Goal: Communication & Community: Answer question/provide support

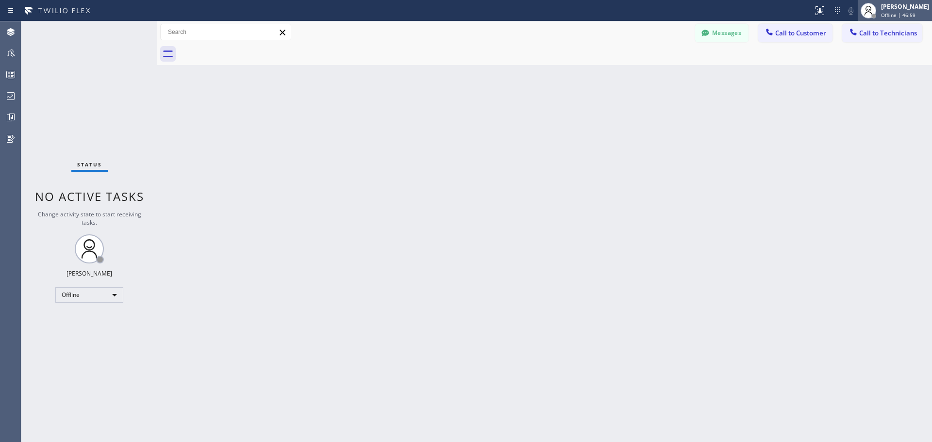
click at [899, 6] on div "[PERSON_NAME]" at bounding box center [906, 6] width 48 height 8
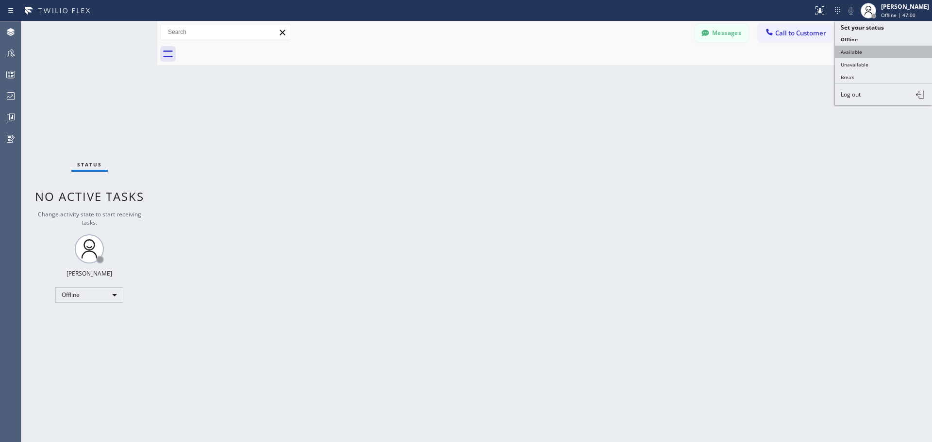
click at [873, 54] on button "Available" at bounding box center [883, 52] width 97 height 13
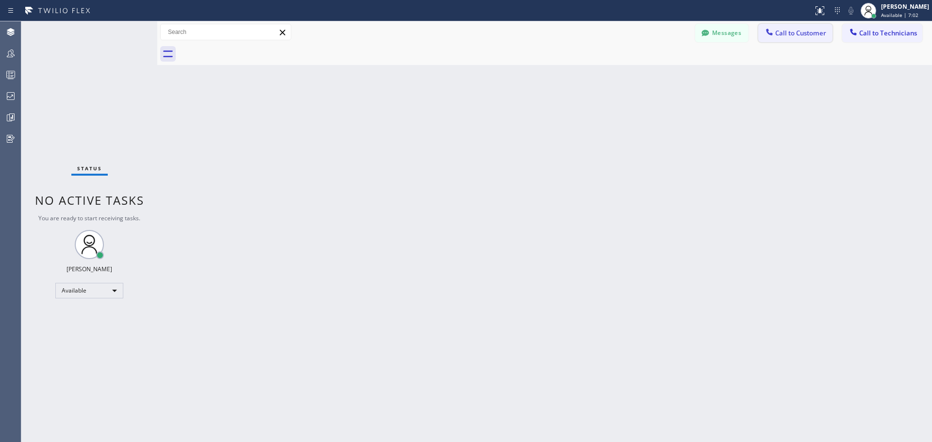
click at [797, 30] on span "Call to Customer" at bounding box center [801, 33] width 51 height 9
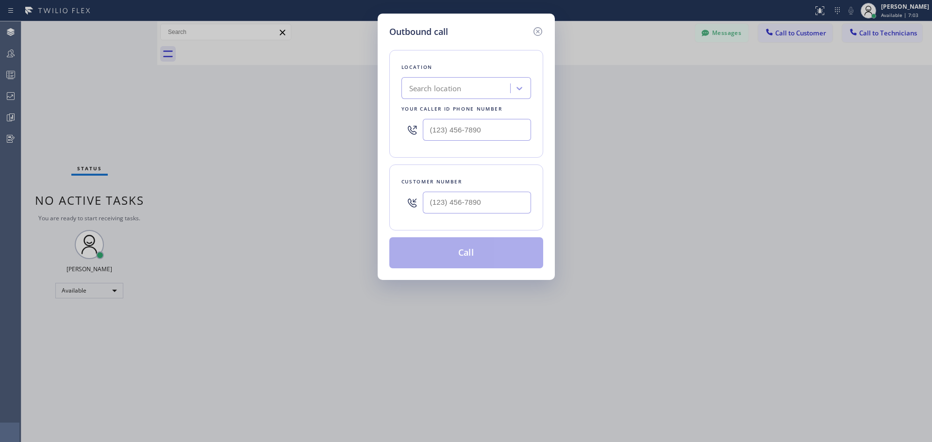
click at [462, 81] on div "Search location" at bounding box center [458, 88] width 106 height 17
type input "CSM"
click at [470, 112] on div "Home Alliance CSM" at bounding box center [467, 108] width 130 height 17
type input "[PHONE_NUMBER]"
click at [468, 206] on input "(___) ___-____" at bounding box center [477, 203] width 108 height 22
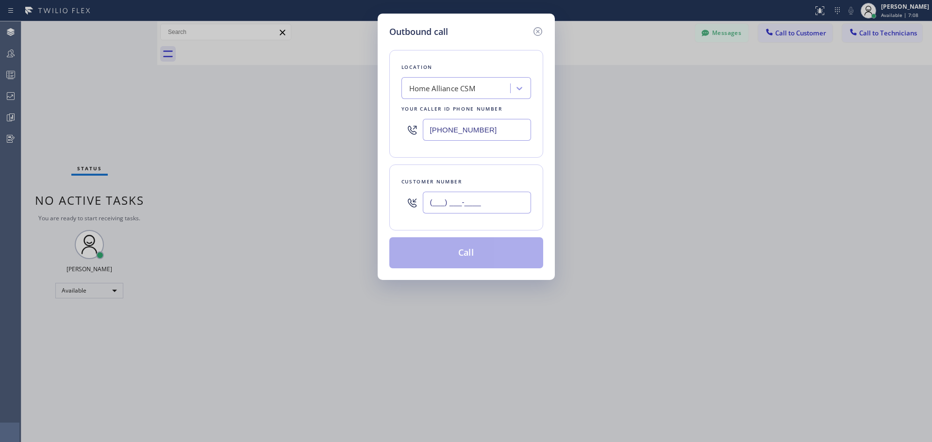
paste input "850) 293-1677"
type input "[PHONE_NUMBER]"
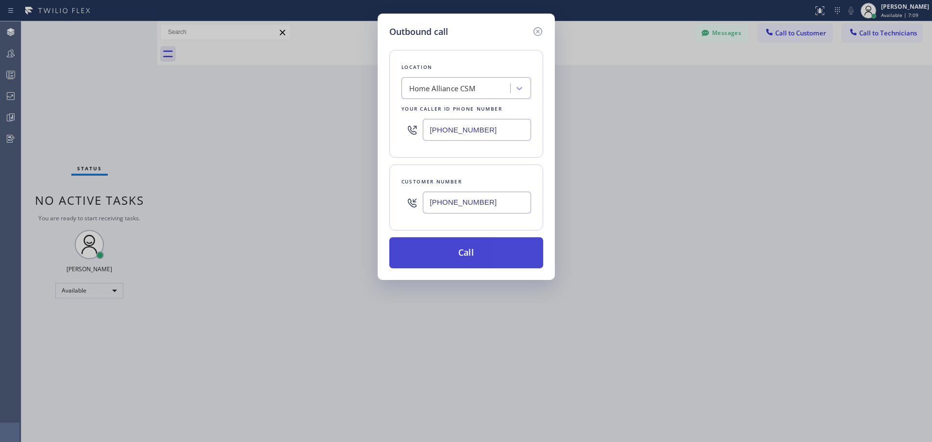
click at [471, 255] on button "Call" at bounding box center [467, 252] width 154 height 31
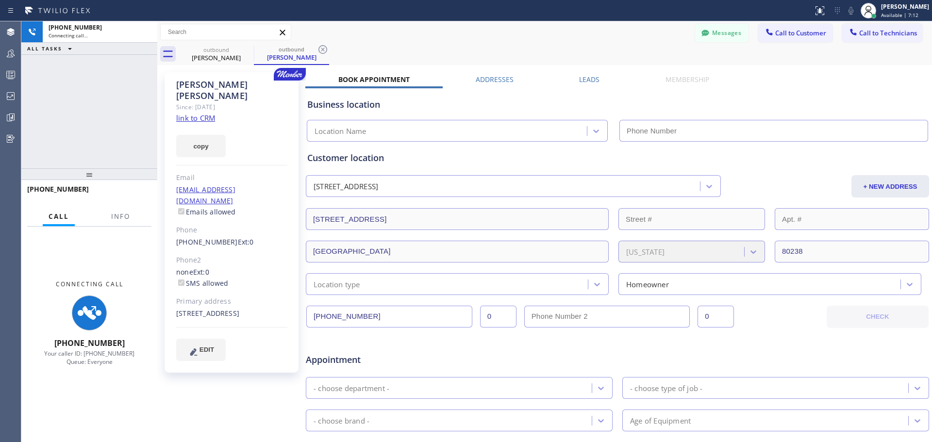
type input "[PHONE_NUMBER]"
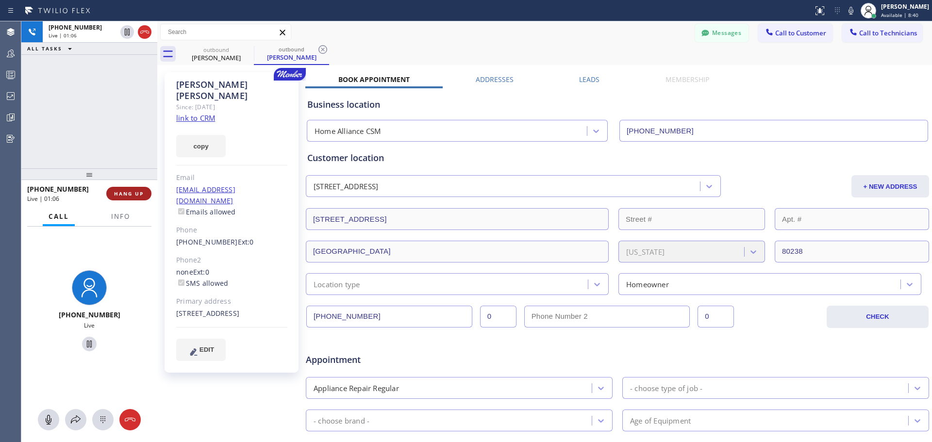
click at [138, 193] on span "HANG UP" at bounding box center [129, 193] width 30 height 7
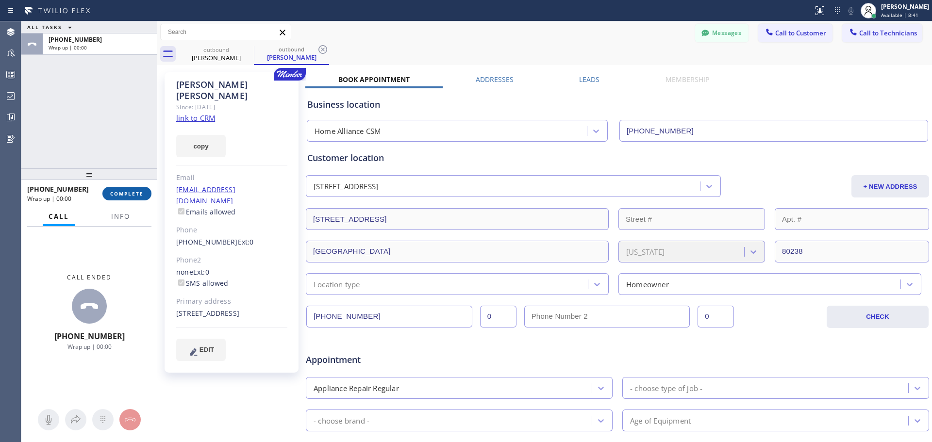
click at [129, 196] on span "COMPLETE" at bounding box center [127, 193] width 34 height 7
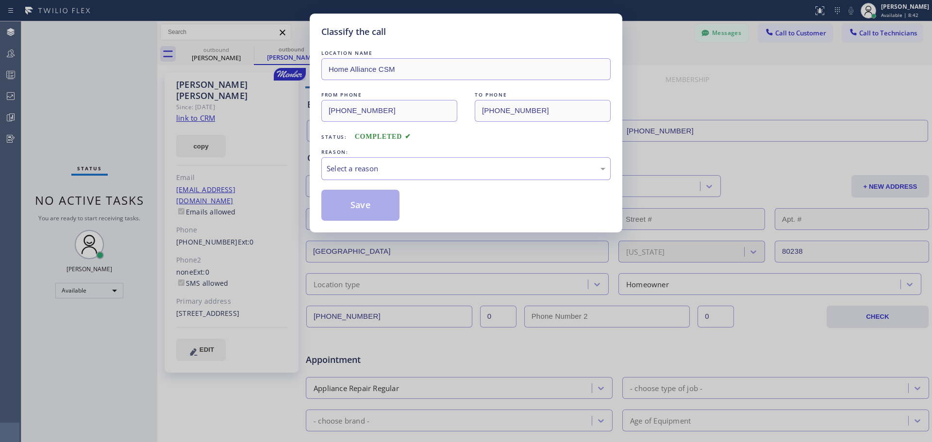
click at [400, 170] on div "Select a reason" at bounding box center [466, 168] width 279 height 11
click at [359, 212] on button "Save" at bounding box center [361, 205] width 78 height 31
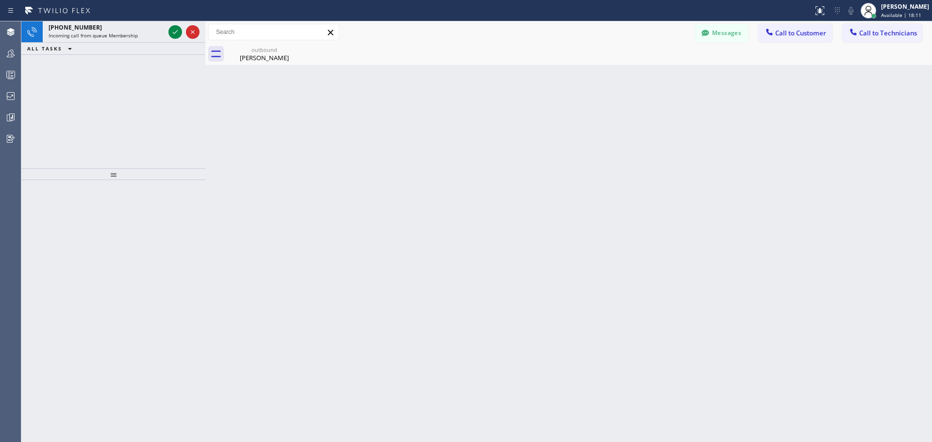
drag, startPoint x: 158, startPoint y: 30, endPoint x: 206, endPoint y: 30, distance: 48.1
click at [205, 30] on div at bounding box center [205, 231] width 0 height 421
click at [898, 10] on div "[PERSON_NAME]" at bounding box center [906, 6] width 48 height 8
click at [874, 60] on button "Unavailable" at bounding box center [883, 64] width 97 height 13
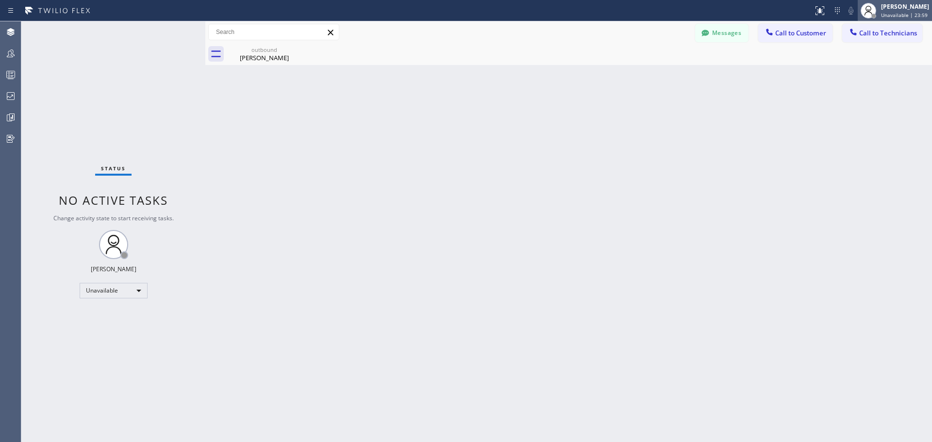
click at [907, 5] on div "[PERSON_NAME]" at bounding box center [906, 6] width 48 height 8
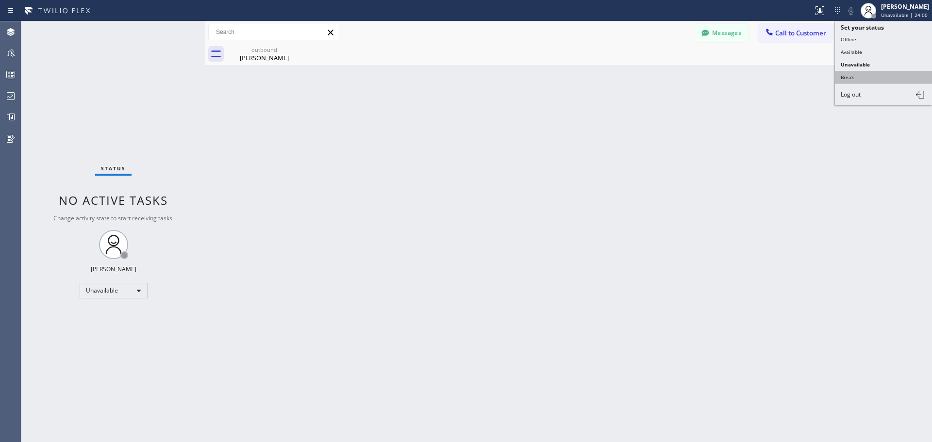
click at [868, 72] on button "Break" at bounding box center [883, 77] width 97 height 13
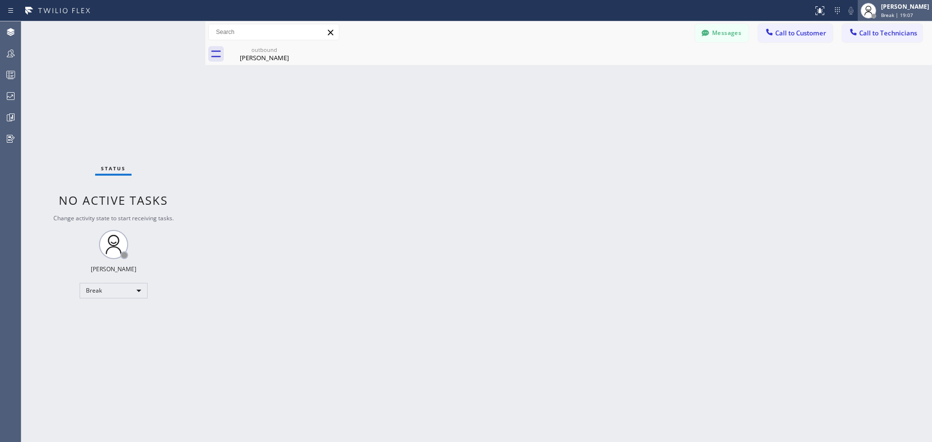
click at [900, 15] on span "Break | 19:07" at bounding box center [898, 15] width 32 height 7
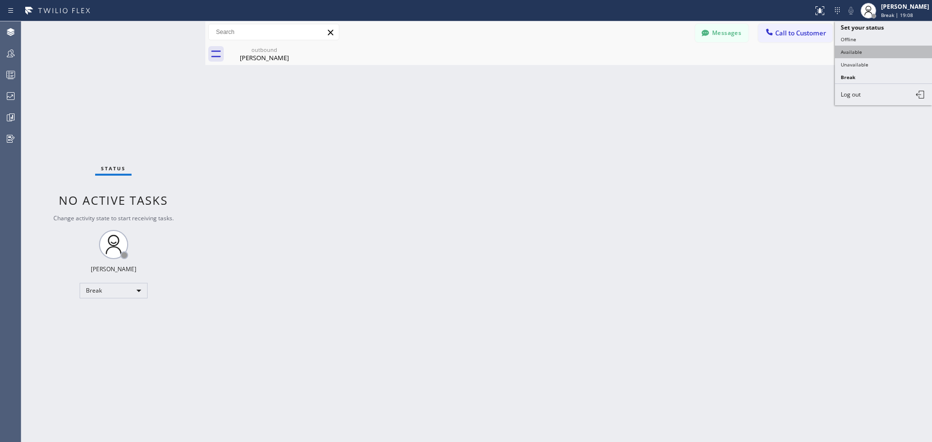
click at [887, 49] on button "Available" at bounding box center [883, 52] width 97 height 13
click at [803, 34] on span "Call to Customer" at bounding box center [801, 33] width 51 height 9
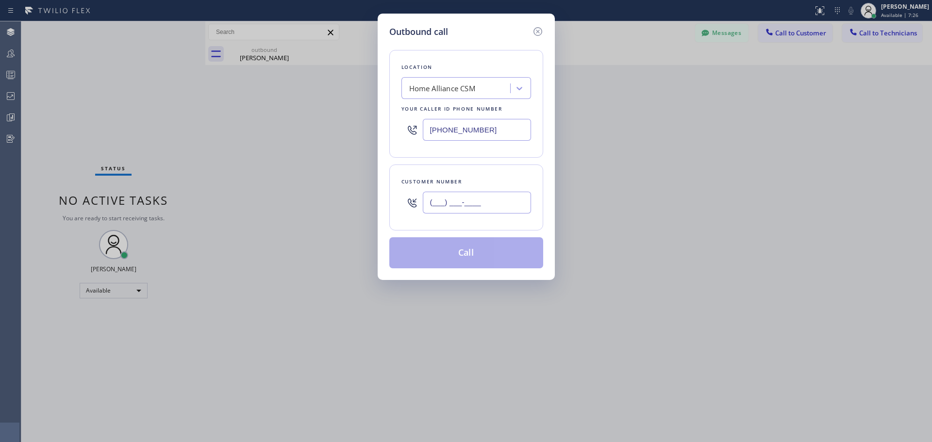
click at [468, 205] on input "(___) ___-____" at bounding box center [477, 203] width 108 height 22
paste input "707) 315-2997"
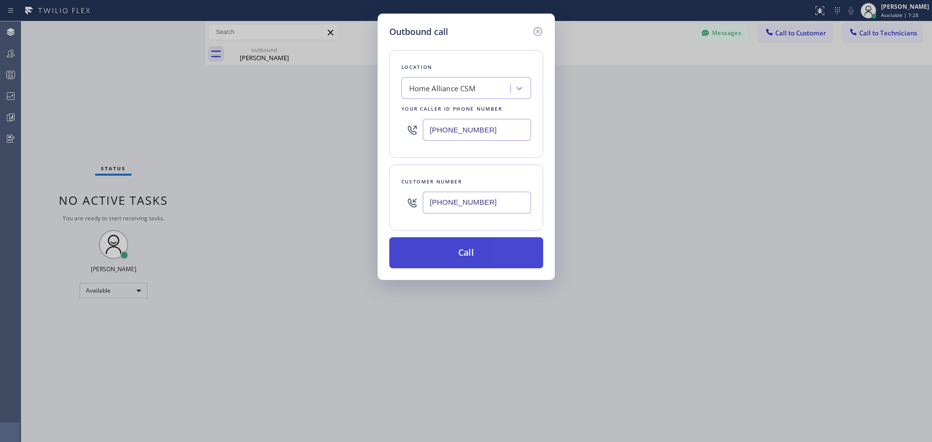
type input "[PHONE_NUMBER]"
click at [475, 257] on button "Call" at bounding box center [467, 252] width 154 height 31
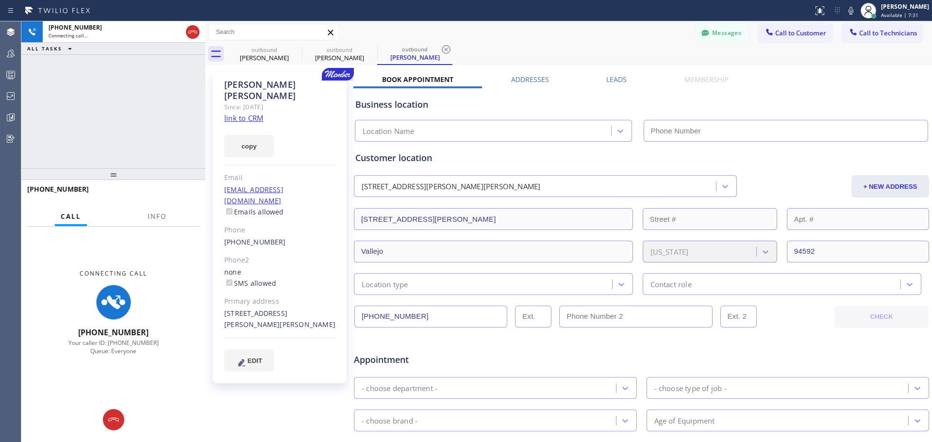
type input "[PHONE_NUMBER]"
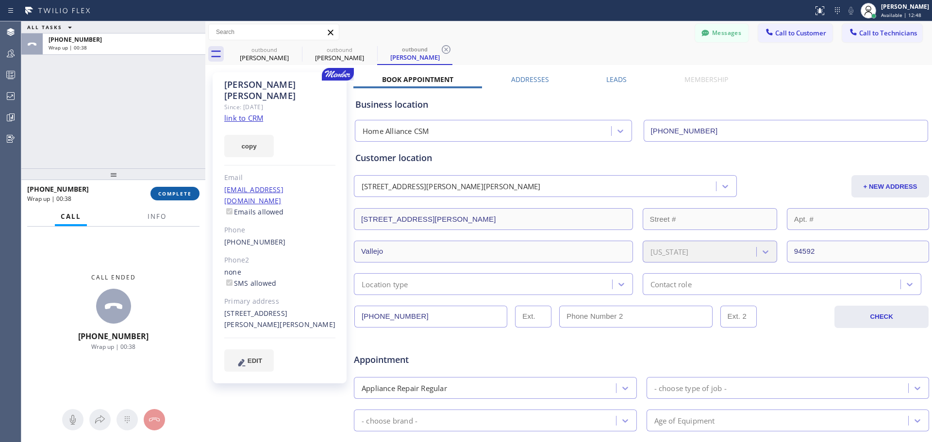
click at [170, 189] on button "COMPLETE" at bounding box center [175, 194] width 49 height 14
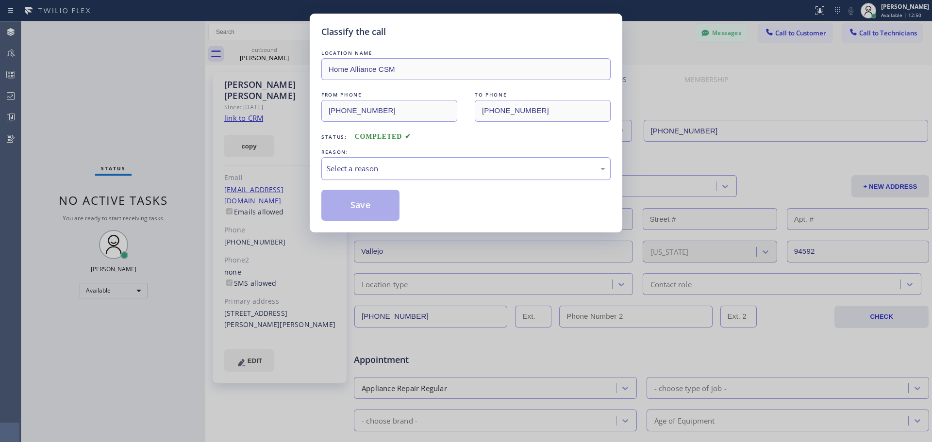
click at [387, 170] on div "Select a reason" at bounding box center [466, 168] width 279 height 11
click at [370, 205] on button "Save" at bounding box center [361, 205] width 78 height 31
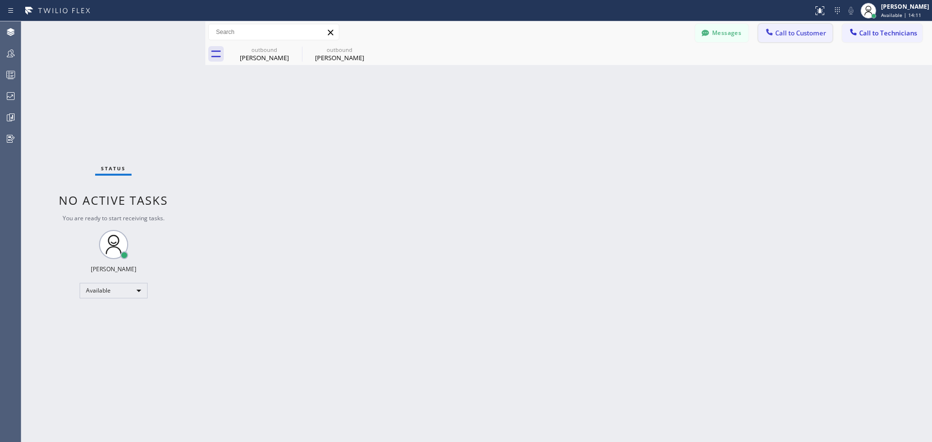
click at [798, 36] on span "Call to Customer" at bounding box center [801, 33] width 51 height 9
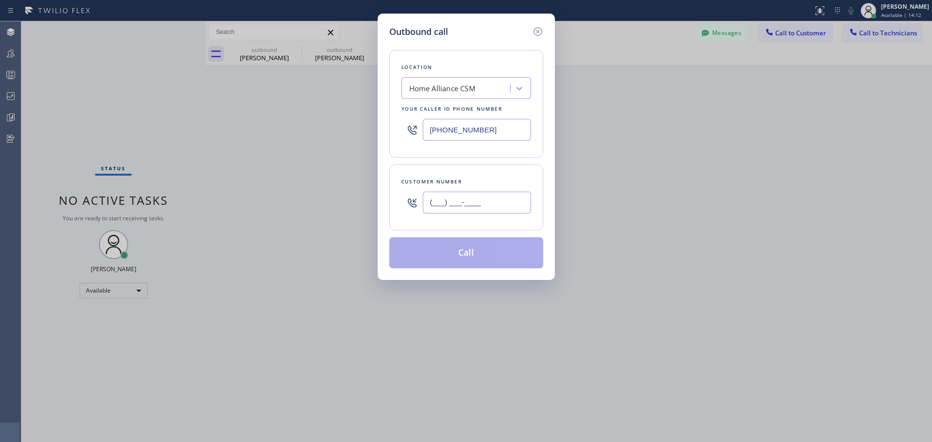
click at [457, 203] on input "(___) ___-____" at bounding box center [477, 203] width 108 height 22
paste input "707) 315-2997"
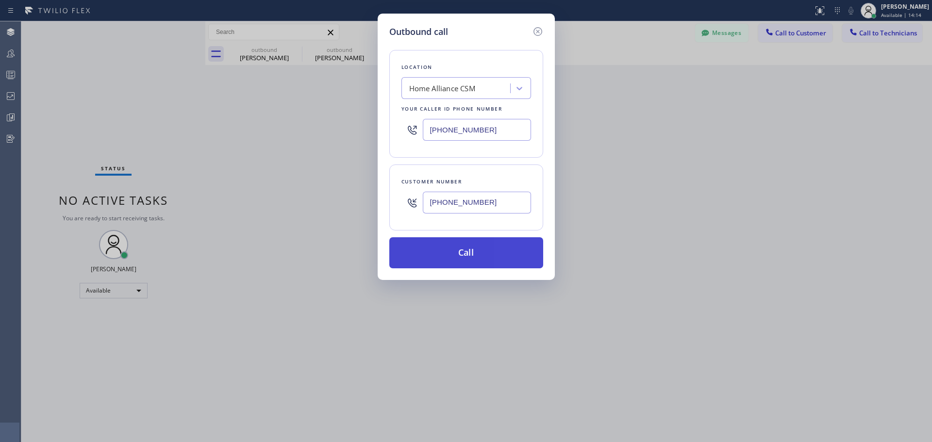
type input "[PHONE_NUMBER]"
click at [468, 257] on button "Call" at bounding box center [467, 252] width 154 height 31
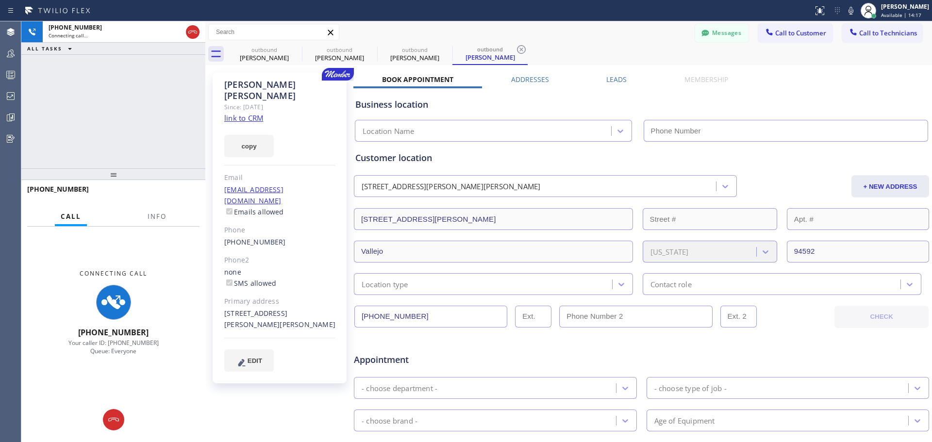
type input "[PHONE_NUMBER]"
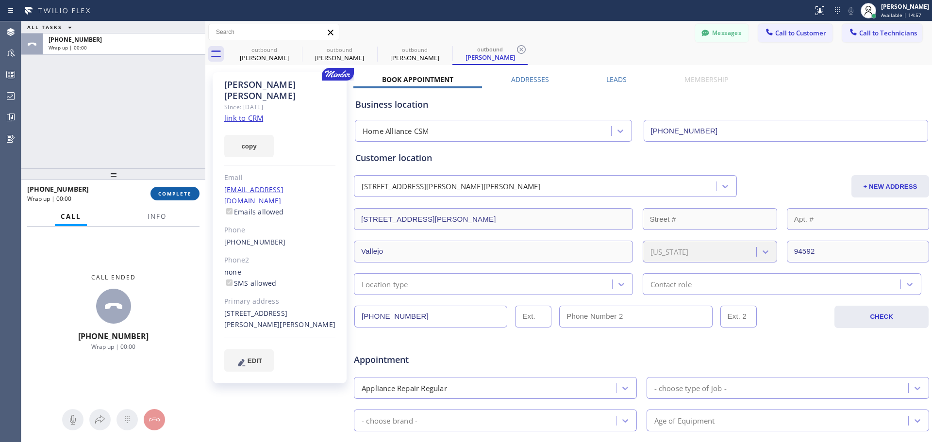
click at [168, 198] on button "COMPLETE" at bounding box center [175, 194] width 49 height 14
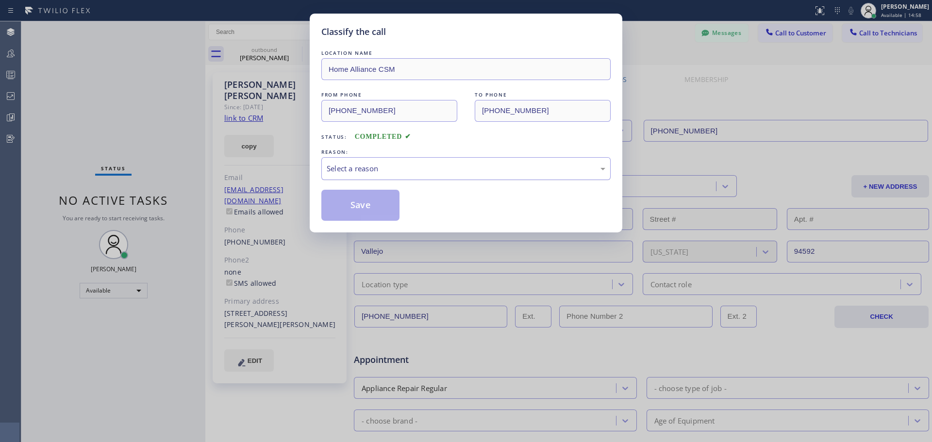
click at [492, 162] on div "Select a reason" at bounding box center [466, 168] width 289 height 23
click at [378, 206] on button "Save" at bounding box center [361, 205] width 78 height 31
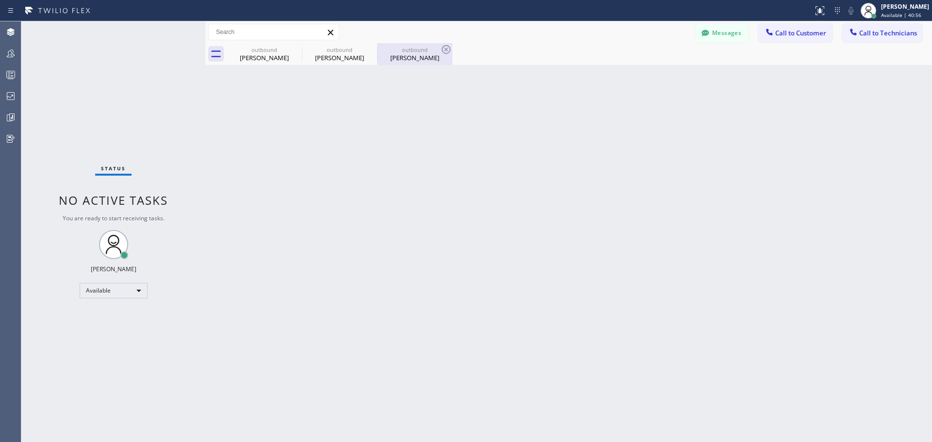
drag, startPoint x: 369, startPoint y: 51, endPoint x: 316, endPoint y: 53, distance: 53.0
click at [0, 0] on icon at bounding box center [0, 0] width 0 height 0
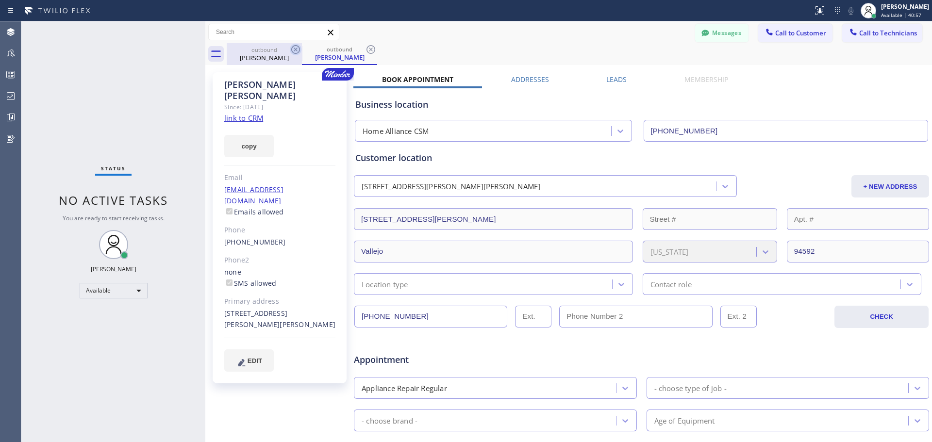
click at [293, 47] on icon at bounding box center [296, 50] width 12 height 12
click at [292, 49] on icon at bounding box center [296, 50] width 12 height 12
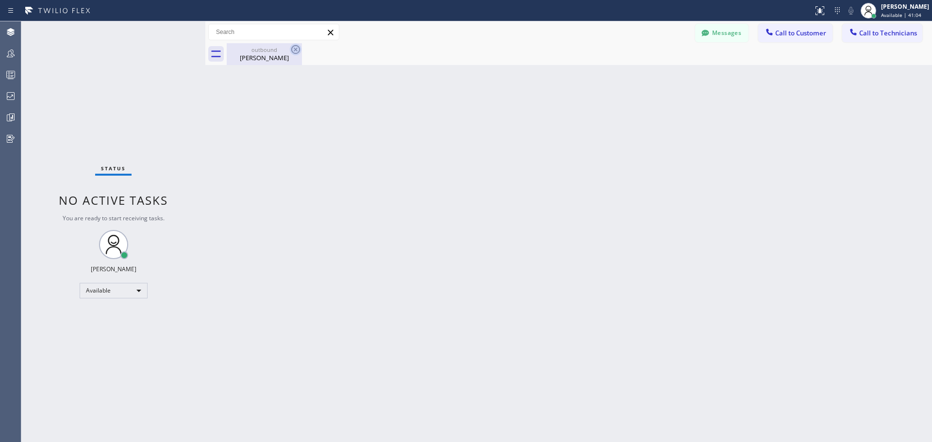
click at [294, 52] on icon at bounding box center [296, 50] width 12 height 12
click at [790, 33] on span "Call to Customer" at bounding box center [801, 33] width 51 height 9
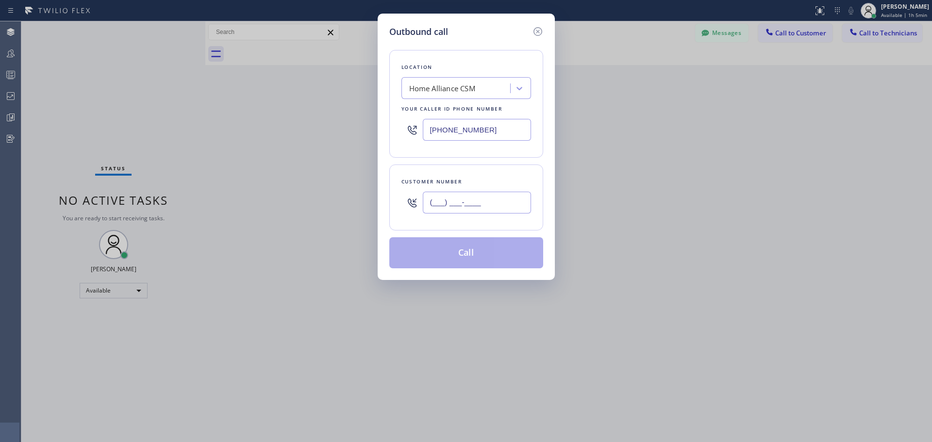
click at [503, 204] on input "(___) ___-____" at bounding box center [477, 203] width 108 height 22
paste input "310) 569-4818"
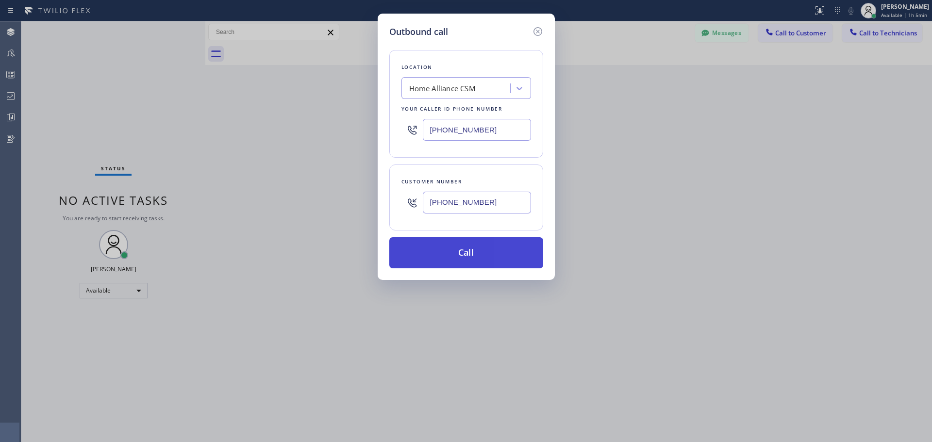
type input "[PHONE_NUMBER]"
click at [494, 252] on button "Call" at bounding box center [467, 252] width 154 height 31
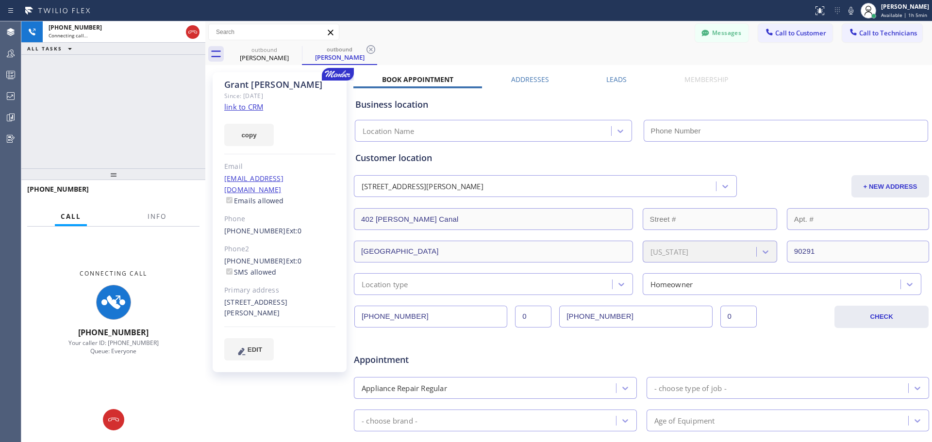
type input "[PHONE_NUMBER]"
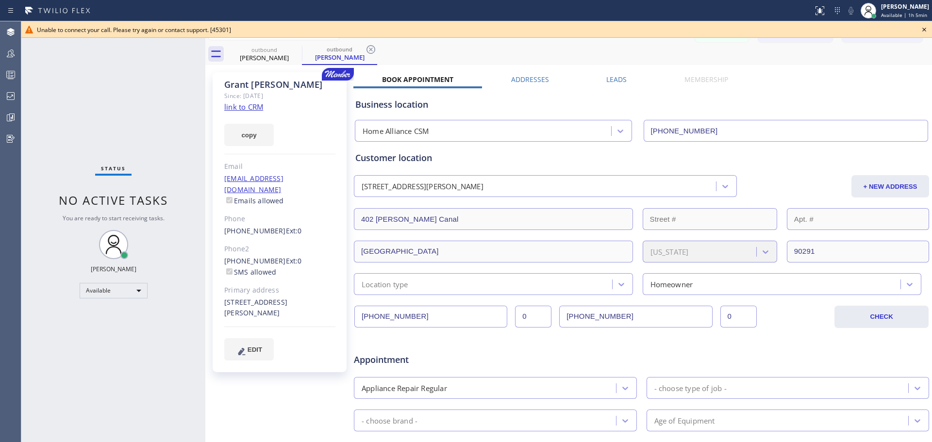
drag, startPoint x: 923, startPoint y: 30, endPoint x: 857, endPoint y: 51, distance: 69.7
click at [923, 30] on icon at bounding box center [925, 30] width 12 height 12
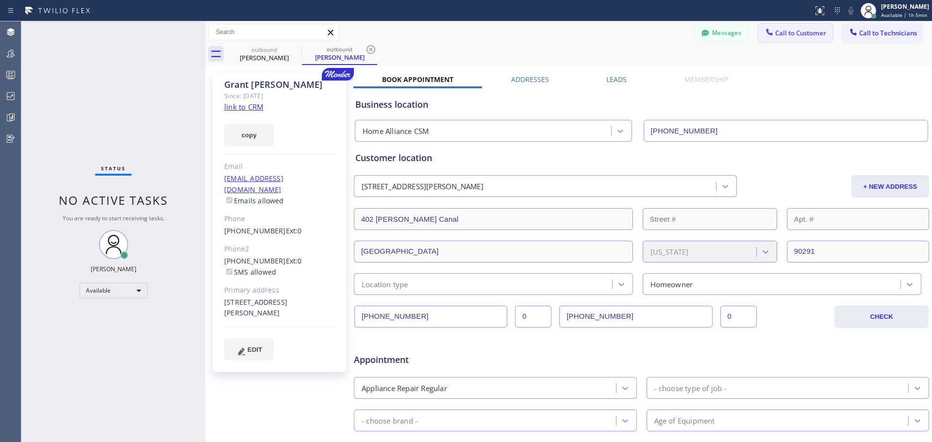
click at [802, 36] on span "Call to Customer" at bounding box center [801, 33] width 51 height 9
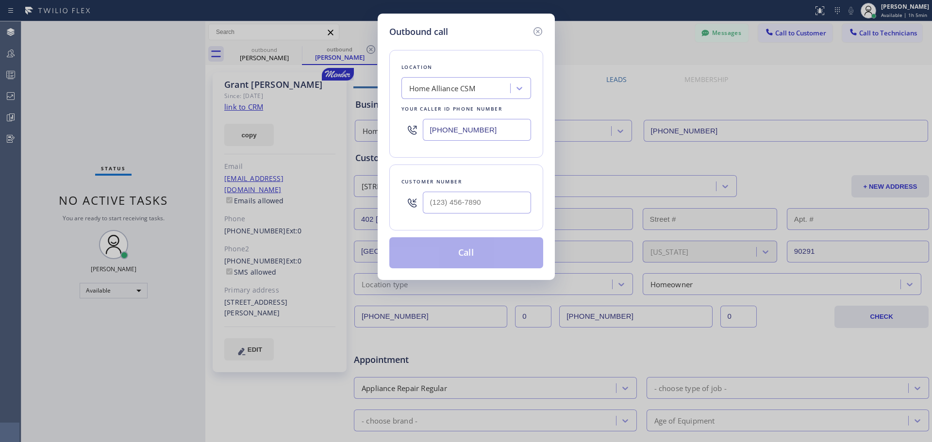
click at [484, 90] on div "Home Alliance CSM" at bounding box center [458, 88] width 106 height 17
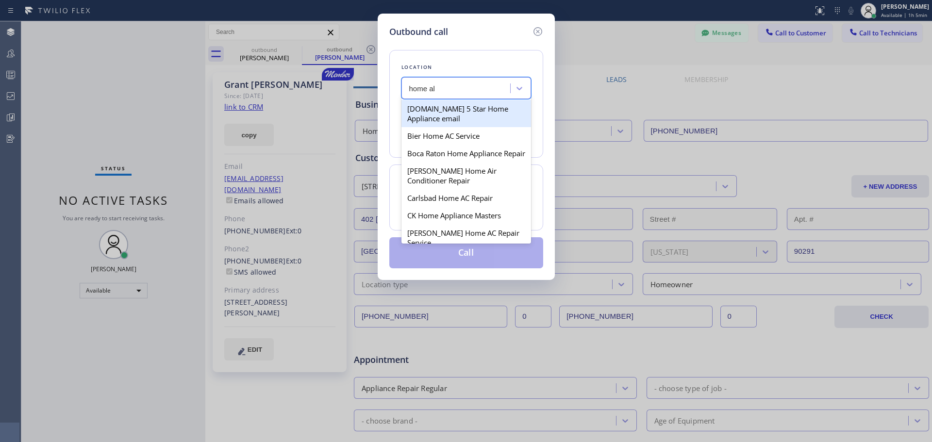
type input "home all"
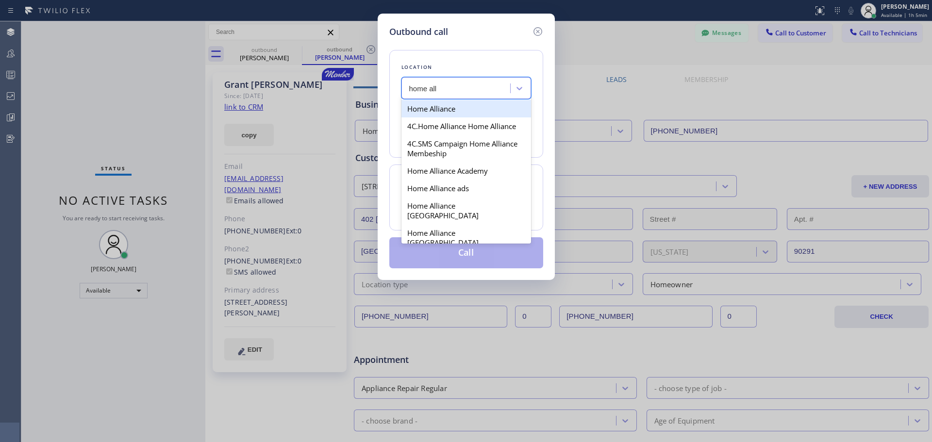
click at [480, 113] on div "Home Alliance" at bounding box center [467, 108] width 130 height 17
type input "[PHONE_NUMBER]"
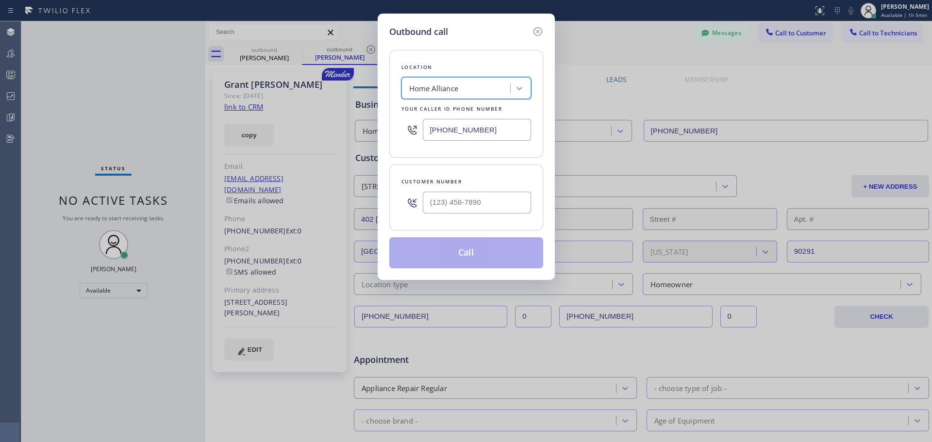
type input "(___) ___-____"
click at [484, 200] on input "(___) ___-____" at bounding box center [477, 203] width 108 height 22
paste input "310) 569-4818"
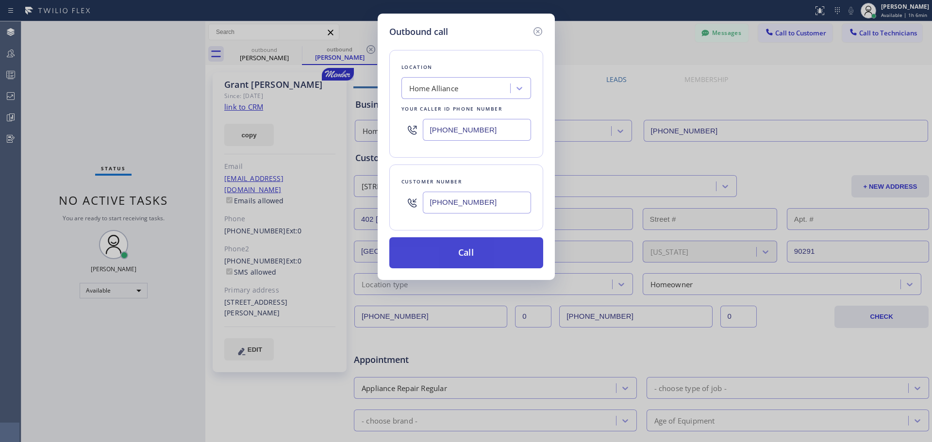
type input "[PHONE_NUMBER]"
click at [504, 254] on button "Call" at bounding box center [467, 252] width 154 height 31
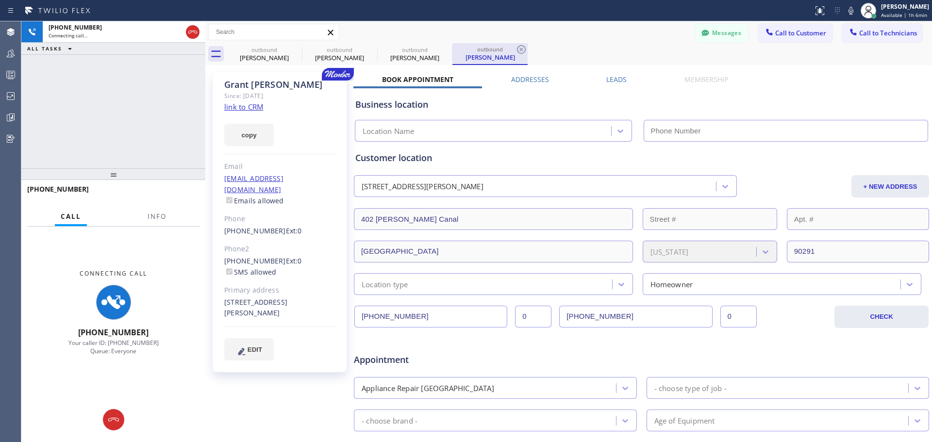
type input "[PHONE_NUMBER]"
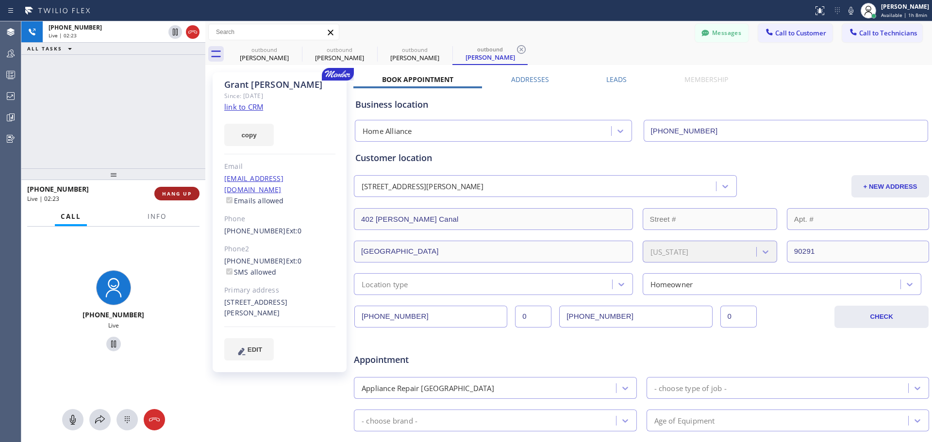
click at [178, 191] on span "HANG UP" at bounding box center [177, 193] width 30 height 7
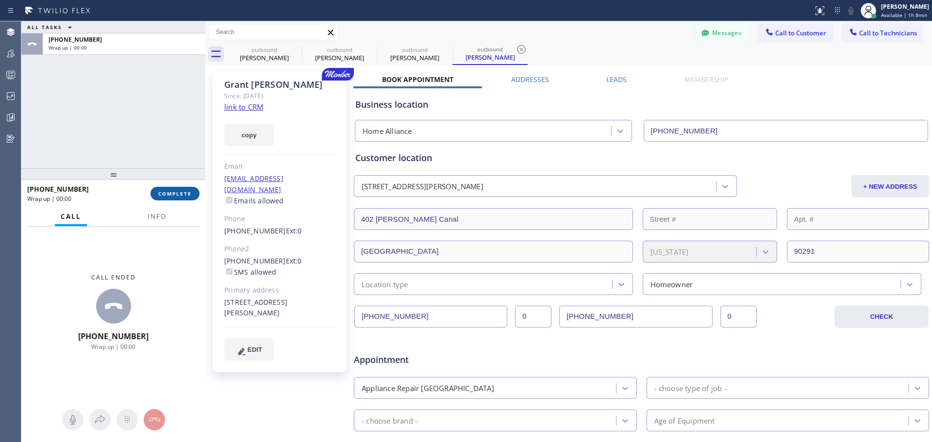
click at [174, 191] on span "COMPLETE" at bounding box center [175, 193] width 34 height 7
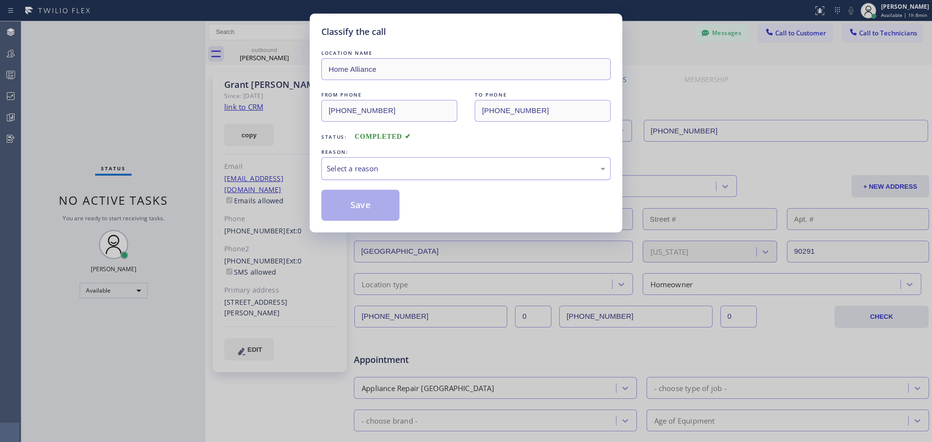
click at [402, 158] on div "Select a reason" at bounding box center [466, 168] width 289 height 23
click at [362, 214] on button "Save" at bounding box center [361, 205] width 78 height 31
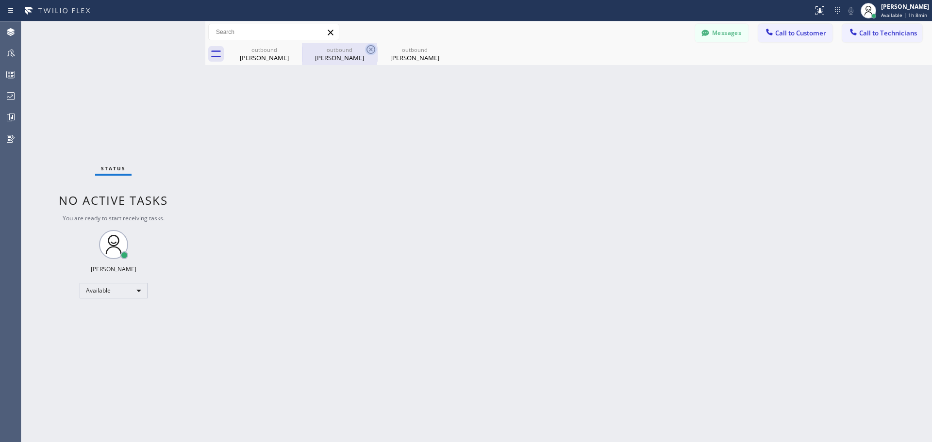
click at [370, 50] on icon at bounding box center [371, 50] width 12 height 12
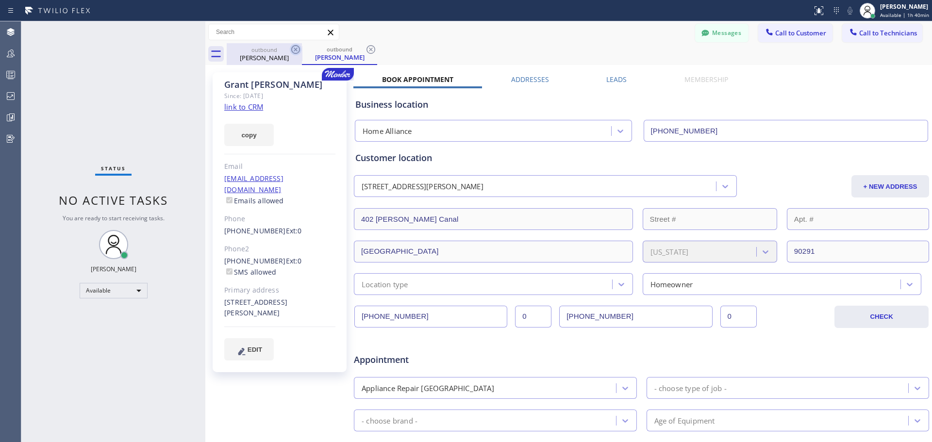
click at [296, 51] on icon at bounding box center [296, 50] width 12 height 12
click at [294, 52] on icon at bounding box center [296, 50] width 12 height 12
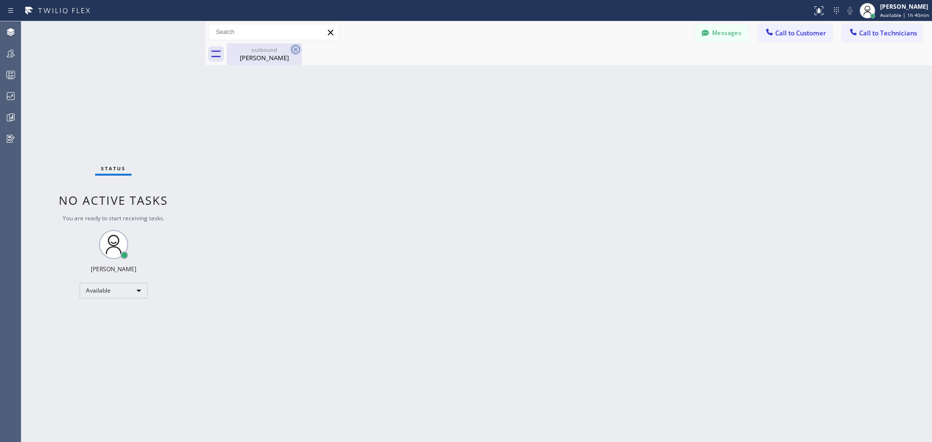
click at [293, 52] on icon at bounding box center [295, 49] width 9 height 9
click at [294, 52] on icon at bounding box center [296, 50] width 12 height 12
click at [781, 32] on span "Call to Customer" at bounding box center [801, 33] width 51 height 9
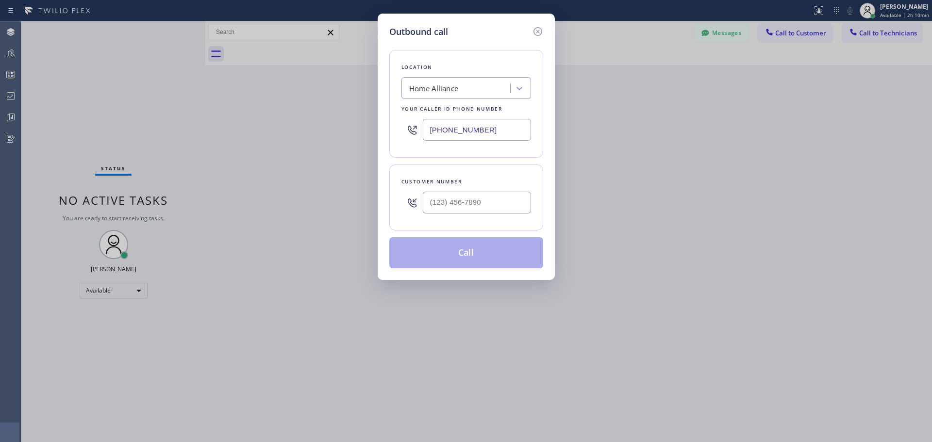
type input "(___) ___-____"
click at [466, 206] on input "(___) ___-____" at bounding box center [477, 203] width 108 height 22
click at [469, 89] on div "Home Alliance" at bounding box center [458, 88] width 106 height 17
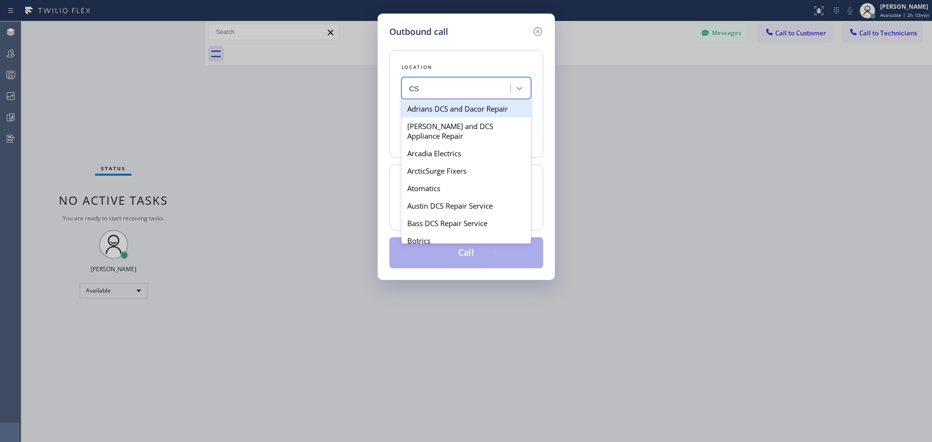
type input "CSM"
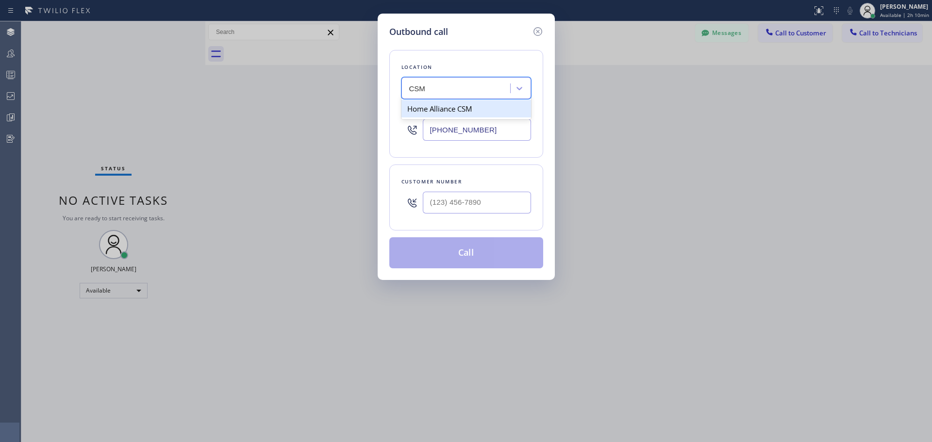
click at [473, 108] on div "Home Alliance CSM" at bounding box center [467, 108] width 130 height 17
type input "[PHONE_NUMBER]"
click at [471, 204] on input "(___) ___-____" at bounding box center [477, 203] width 108 height 22
paste input "949) 433-2073"
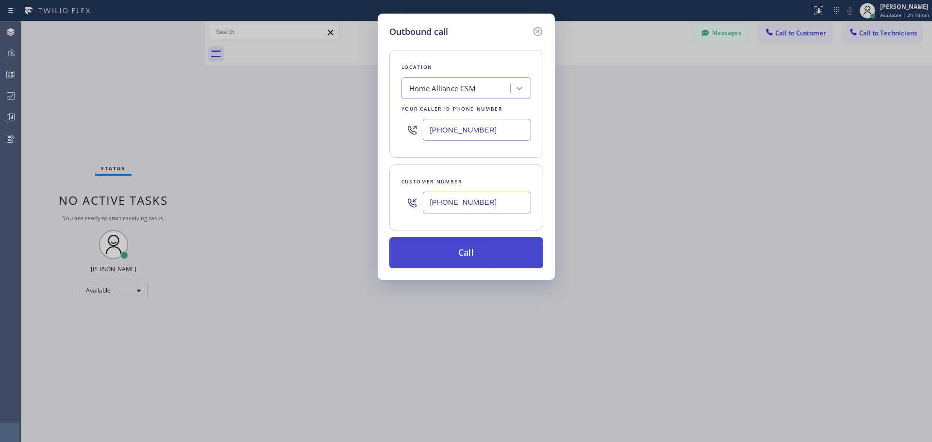
type input "[PHONE_NUMBER]"
click at [480, 258] on button "Call" at bounding box center [467, 252] width 154 height 31
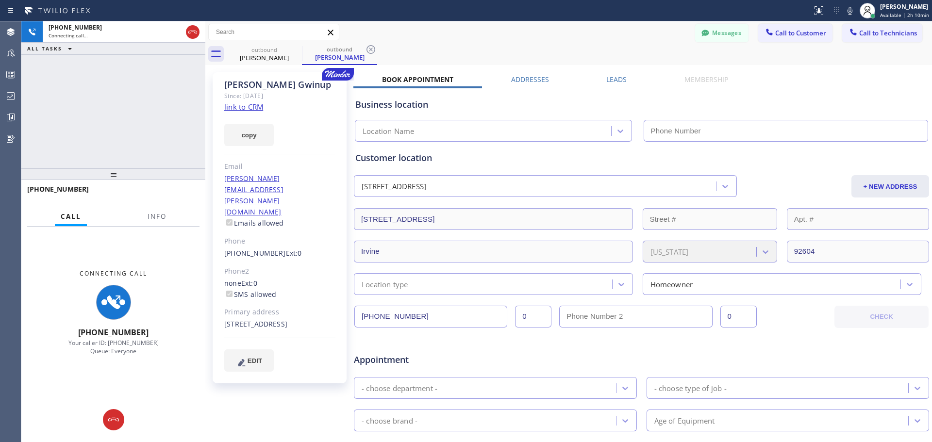
type input "[PHONE_NUMBER]"
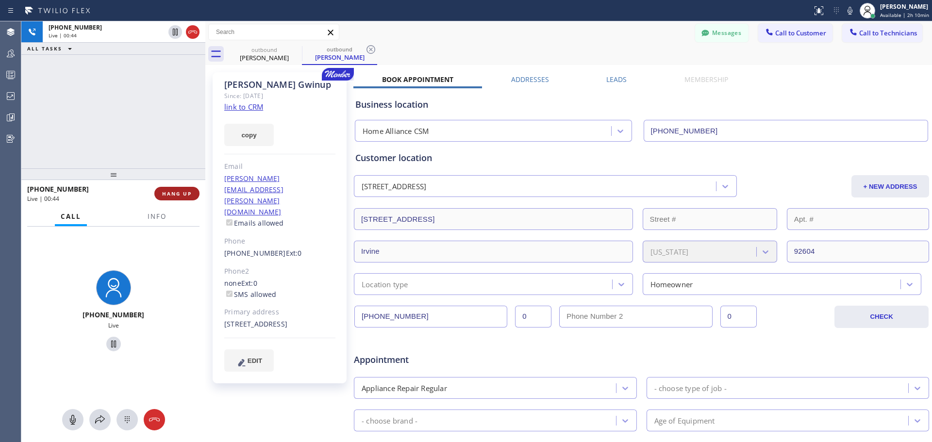
click at [180, 199] on button "HANG UP" at bounding box center [176, 194] width 45 height 14
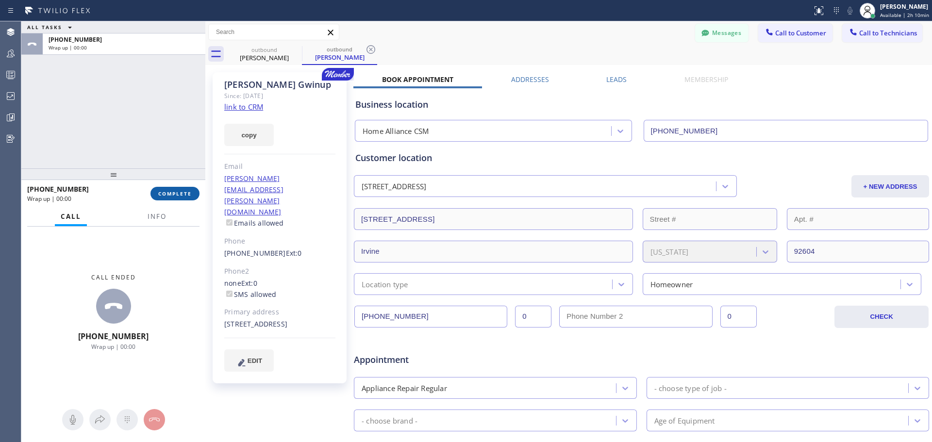
click at [194, 188] on button "COMPLETE" at bounding box center [175, 194] width 49 height 14
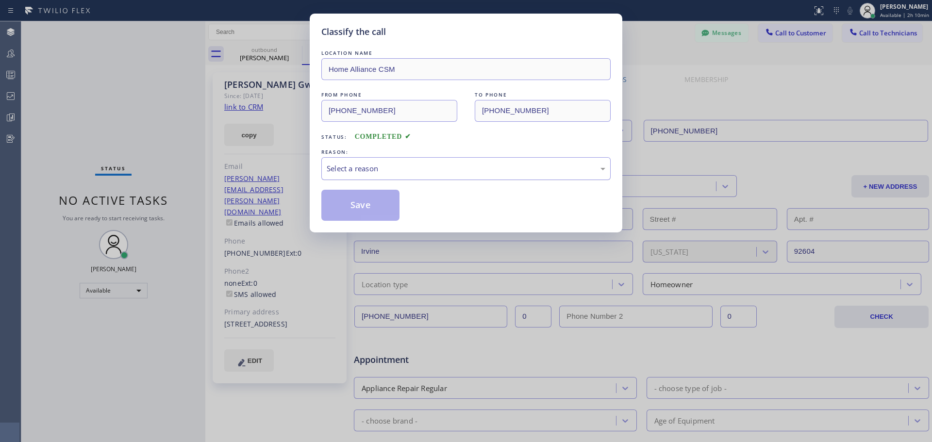
click at [440, 168] on div "Select a reason" at bounding box center [466, 168] width 279 height 11
click at [375, 210] on button "Save" at bounding box center [361, 205] width 78 height 31
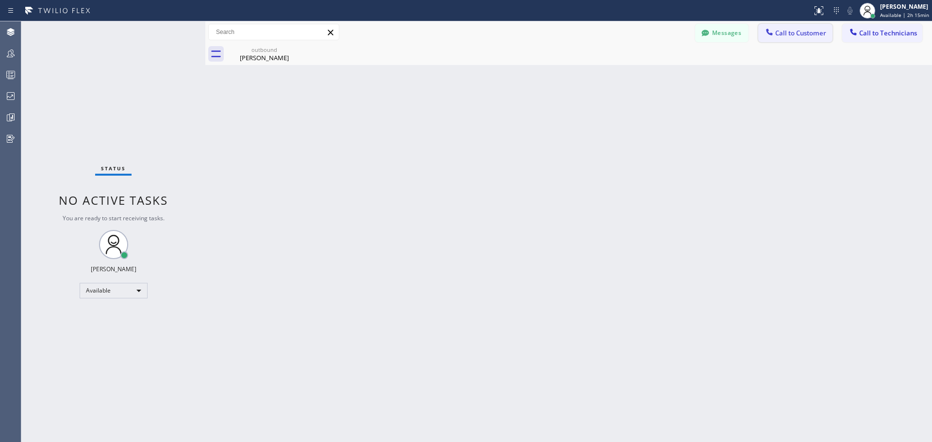
click at [797, 34] on span "Call to Customer" at bounding box center [801, 33] width 51 height 9
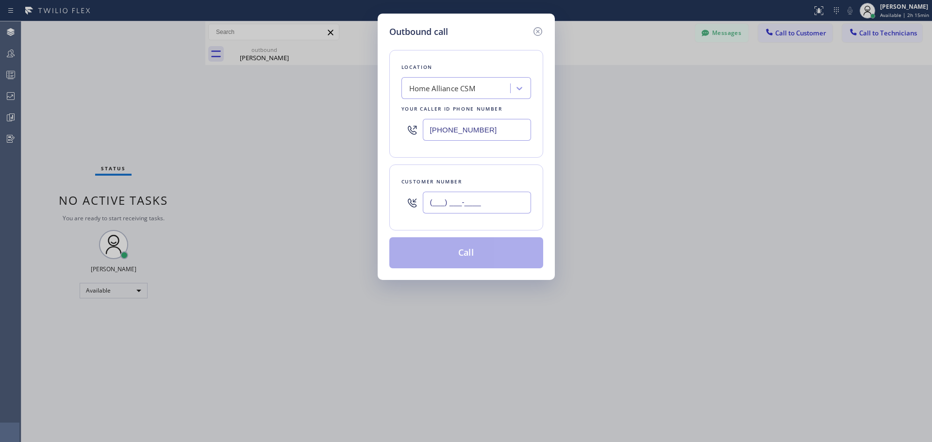
click at [449, 200] on input "(___) ___-____" at bounding box center [477, 203] width 108 height 22
paste input "503) 828-5737"
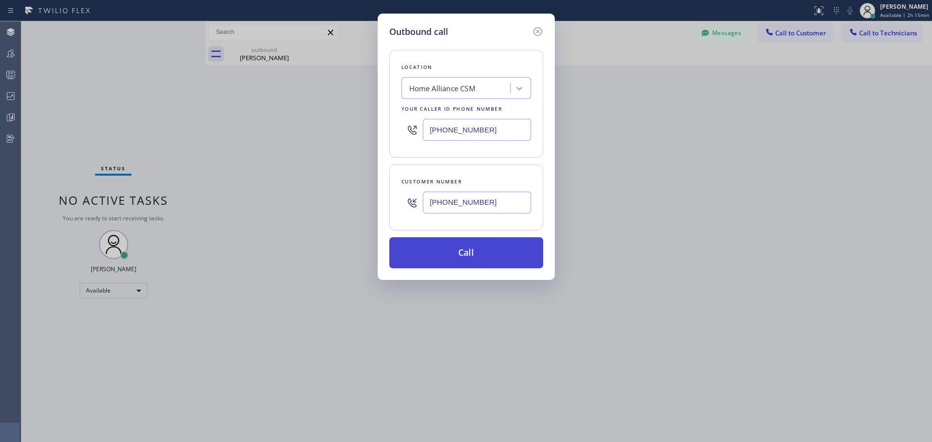
type input "[PHONE_NUMBER]"
click at [448, 259] on button "Call" at bounding box center [467, 252] width 154 height 31
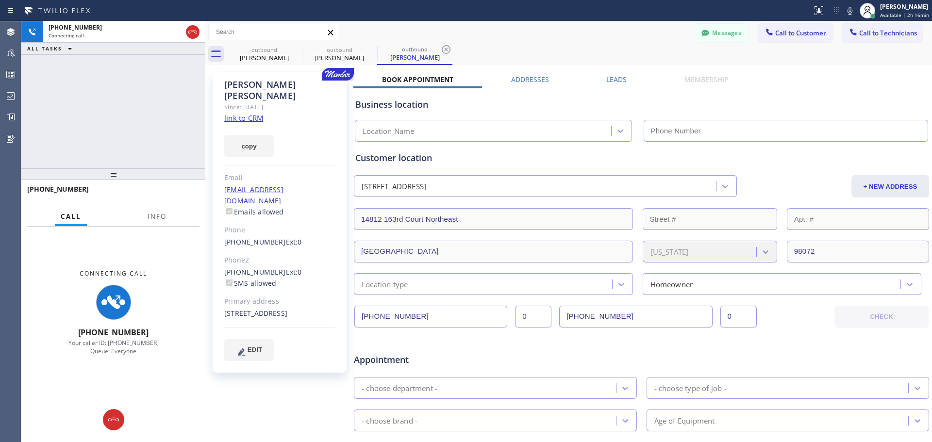
type input "[PHONE_NUMBER]"
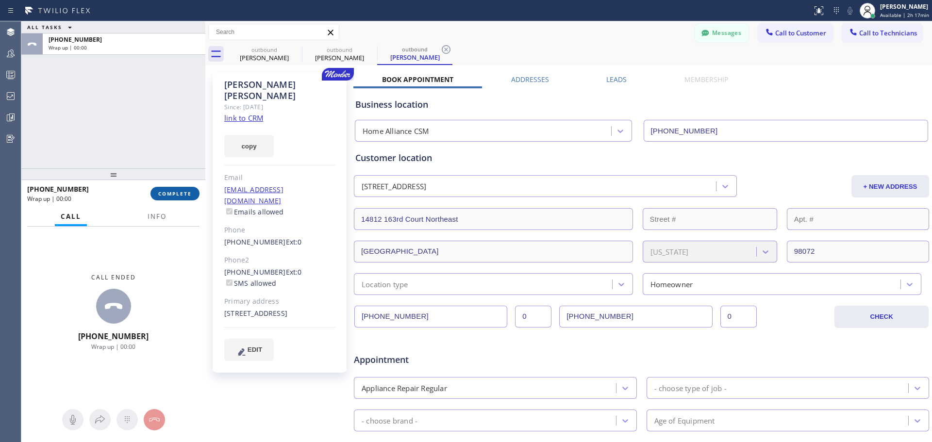
click at [167, 195] on span "COMPLETE" at bounding box center [175, 193] width 34 height 7
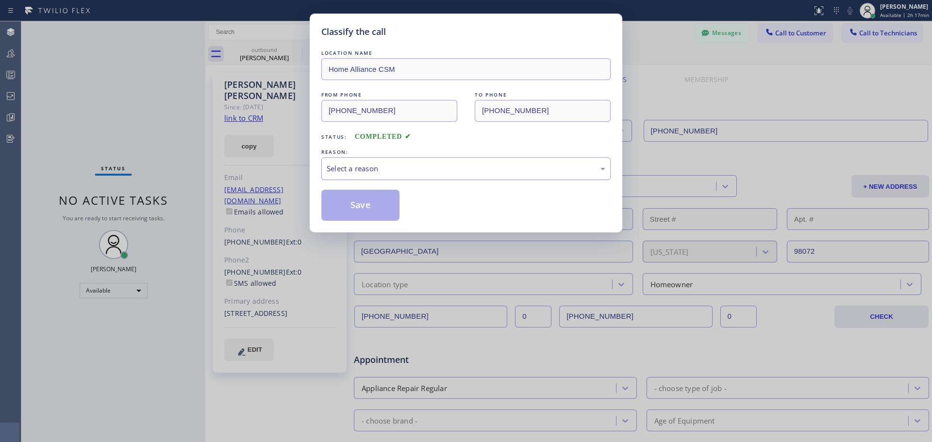
click at [437, 179] on div "Select a reason" at bounding box center [466, 168] width 289 height 23
click at [346, 210] on button "Save" at bounding box center [361, 205] width 78 height 31
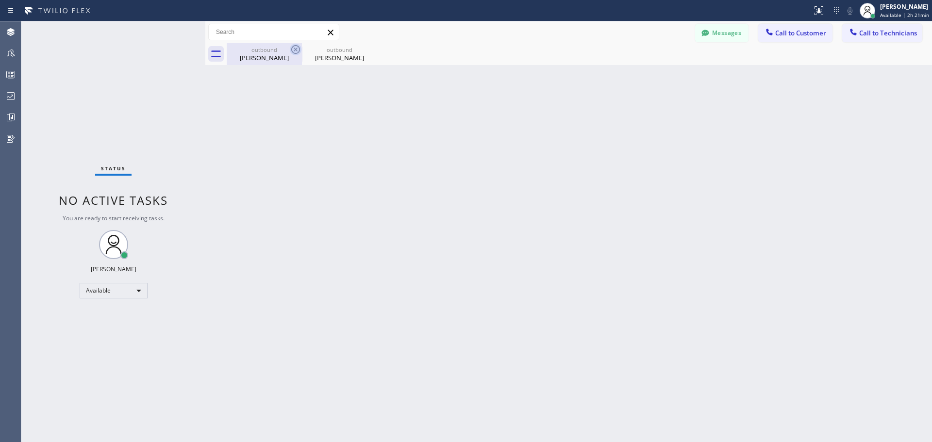
click at [294, 49] on icon at bounding box center [296, 50] width 12 height 12
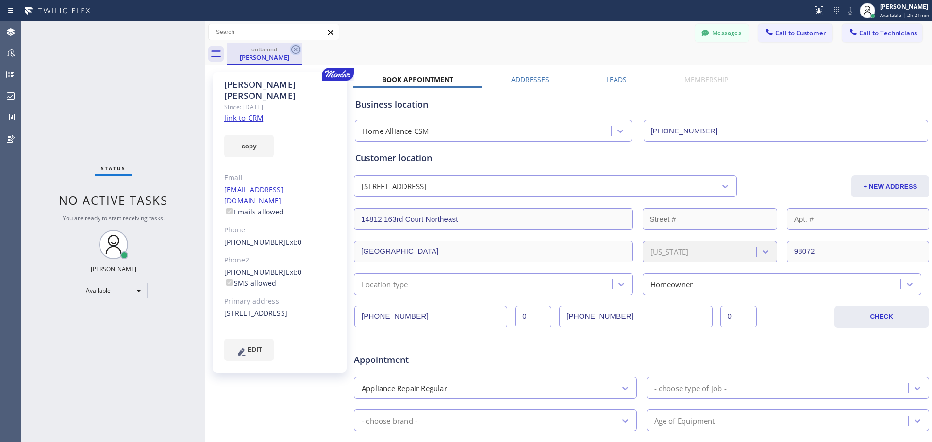
click at [296, 48] on icon at bounding box center [296, 50] width 12 height 12
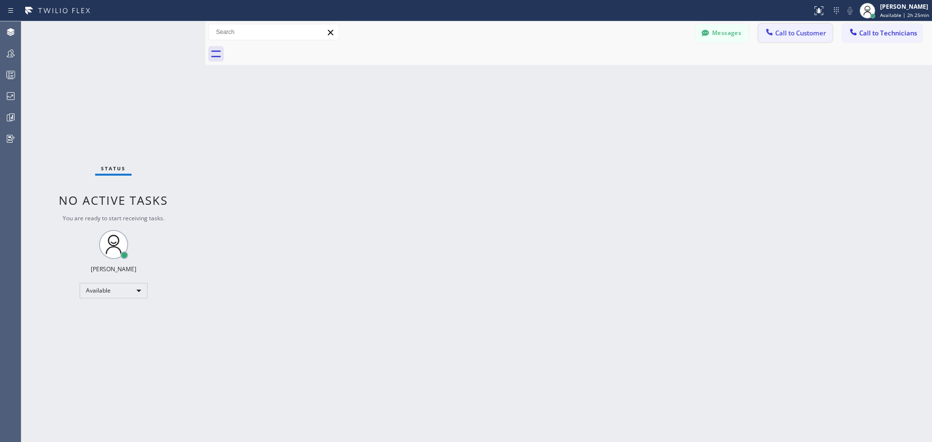
click at [794, 32] on span "Call to Customer" at bounding box center [801, 33] width 51 height 9
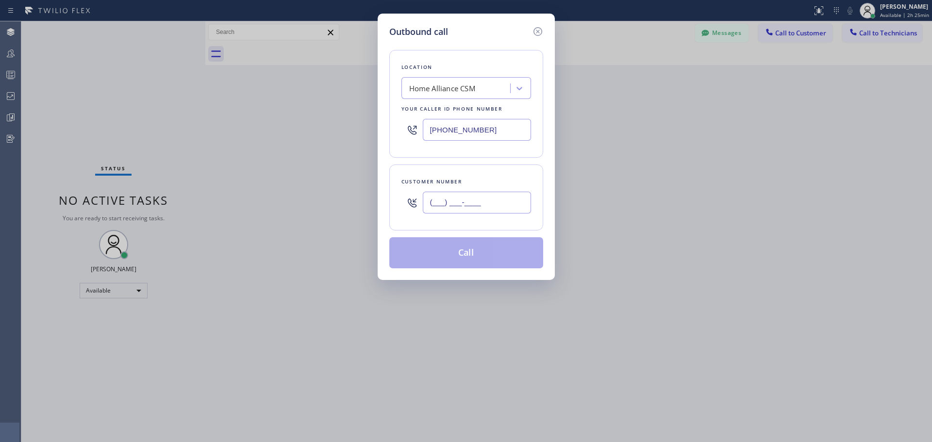
click at [458, 197] on input "(___) ___-____" at bounding box center [477, 203] width 108 height 22
paste input "408) 910-4115"
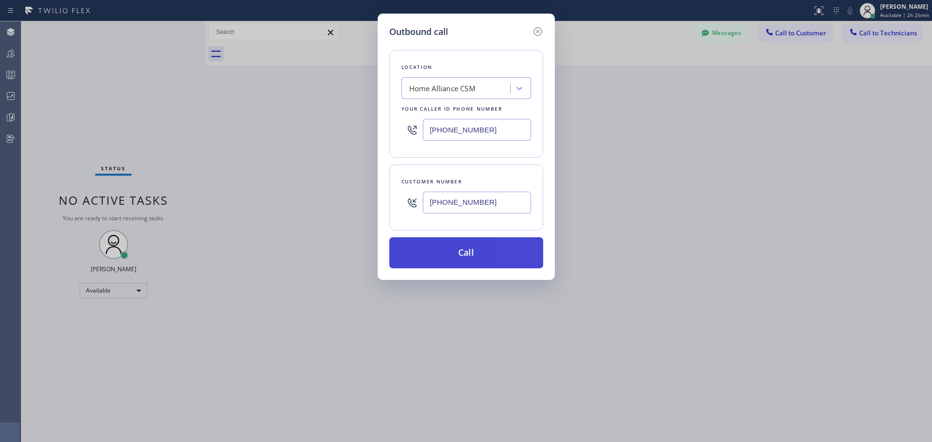
type input "[PHONE_NUMBER]"
click at [475, 255] on button "Call" at bounding box center [467, 252] width 154 height 31
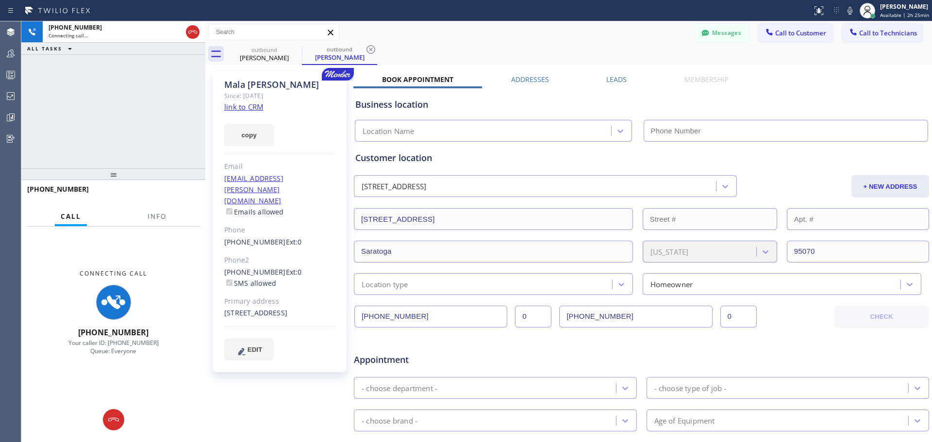
type input "[PHONE_NUMBER]"
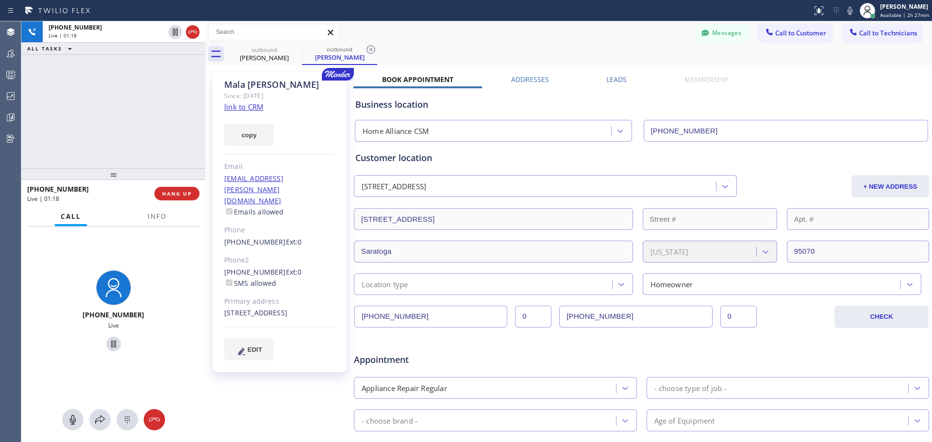
drag, startPoint x: 186, startPoint y: 191, endPoint x: 222, endPoint y: 249, distance: 68.2
click at [186, 191] on span "HANG UP" at bounding box center [177, 193] width 30 height 7
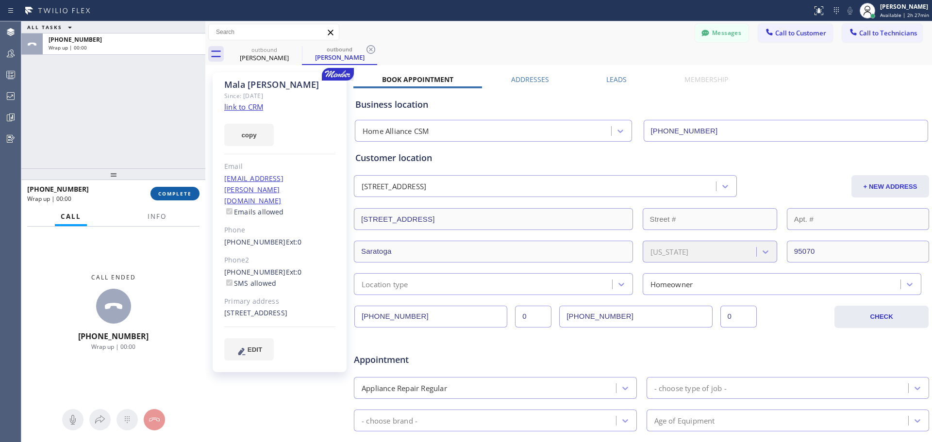
click at [179, 193] on span "COMPLETE" at bounding box center [175, 193] width 34 height 7
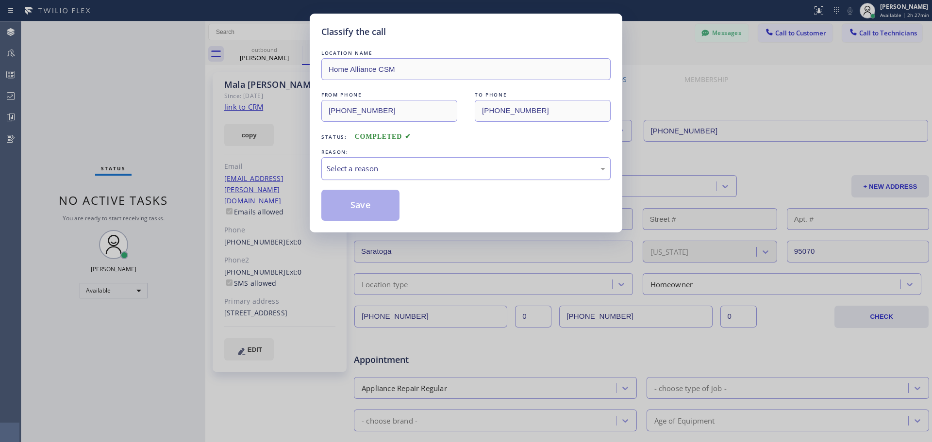
click at [437, 169] on div "Select a reason" at bounding box center [466, 168] width 279 height 11
drag, startPoint x: 338, startPoint y: 208, endPoint x: 377, endPoint y: 223, distance: 41.7
click at [339, 208] on button "Save" at bounding box center [361, 205] width 78 height 31
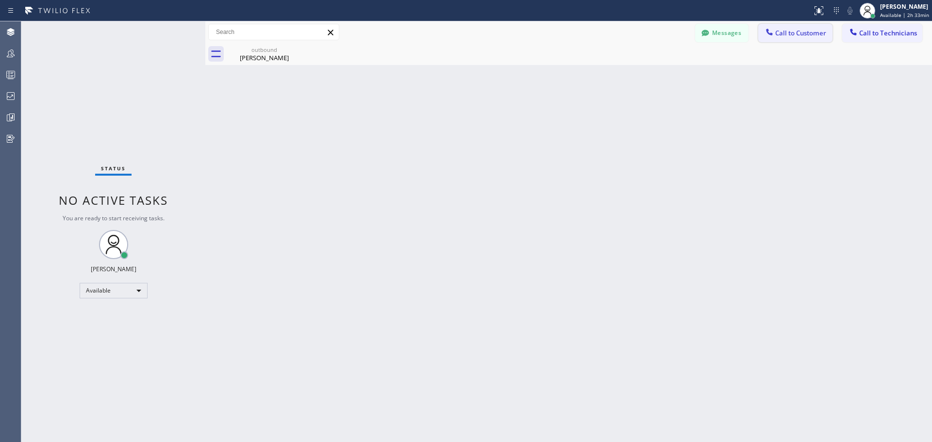
click at [797, 34] on span "Call to Customer" at bounding box center [801, 33] width 51 height 9
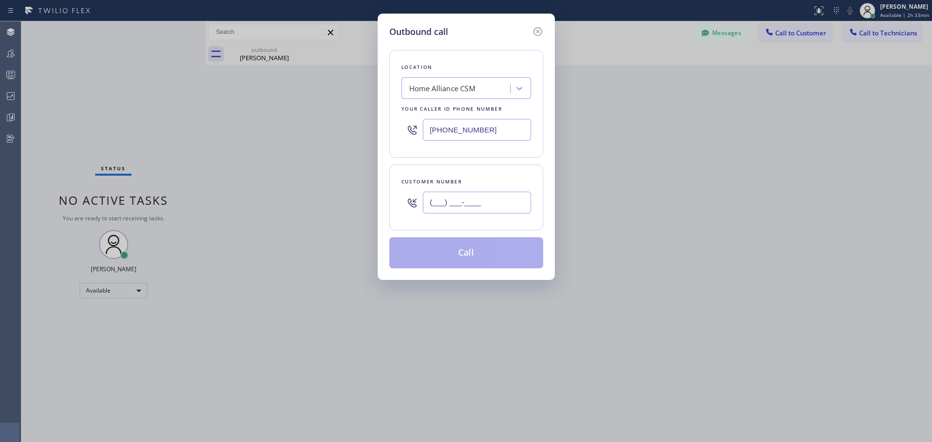
click at [476, 197] on input "(___) ___-____" at bounding box center [477, 203] width 108 height 22
paste input "650) 520-1983"
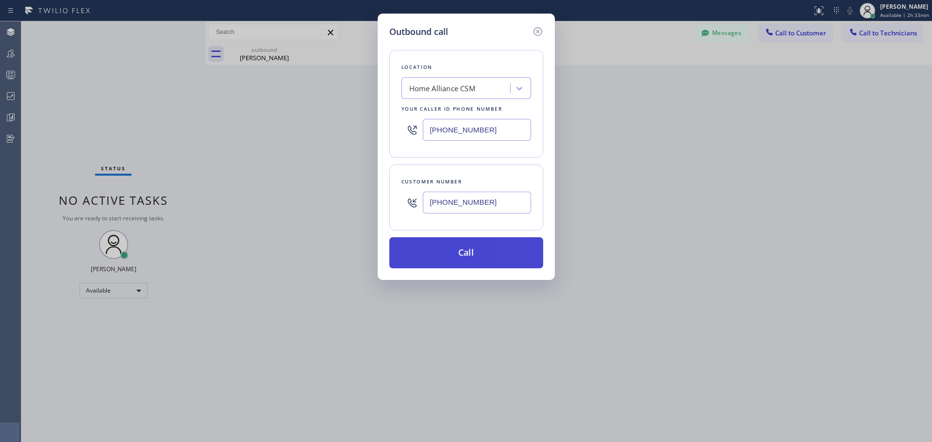
type input "[PHONE_NUMBER]"
click at [479, 249] on button "Call" at bounding box center [467, 252] width 154 height 31
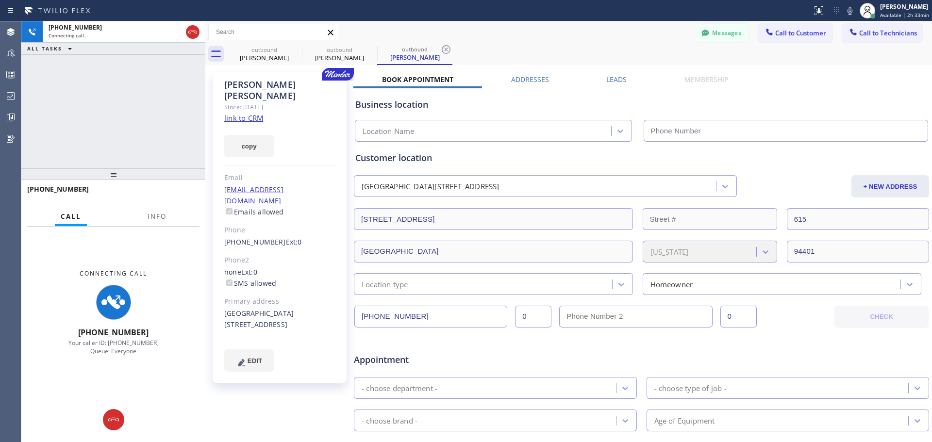
type input "[PHONE_NUMBER]"
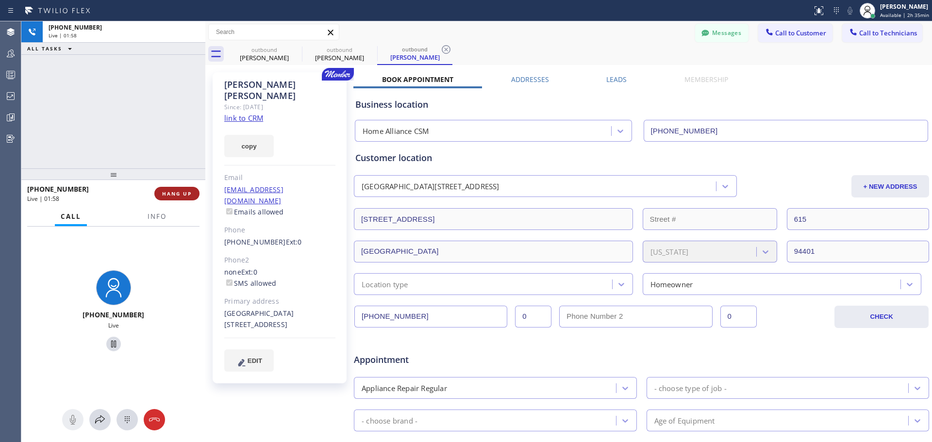
click at [174, 192] on span "HANG UP" at bounding box center [177, 193] width 30 height 7
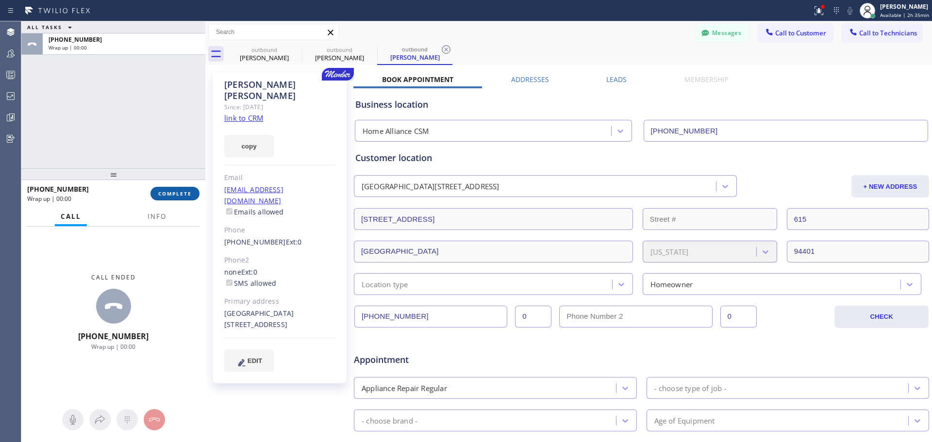
click at [183, 192] on span "COMPLETE" at bounding box center [175, 193] width 34 height 7
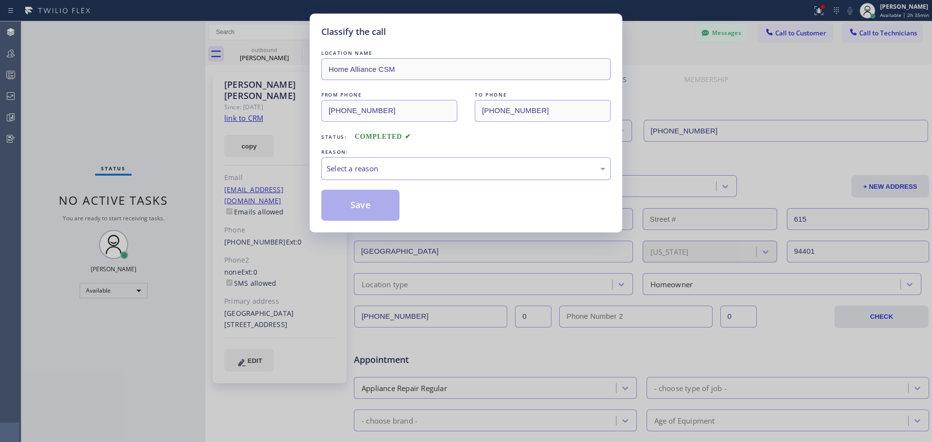
click at [411, 174] on div "Select a reason" at bounding box center [466, 168] width 279 height 11
click at [364, 209] on button "Save" at bounding box center [361, 205] width 78 height 31
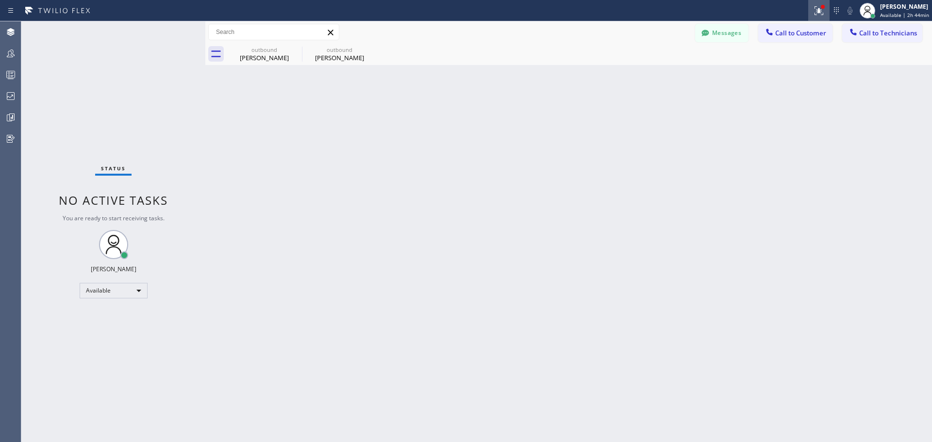
click at [821, 12] on icon at bounding box center [818, 9] width 6 height 7
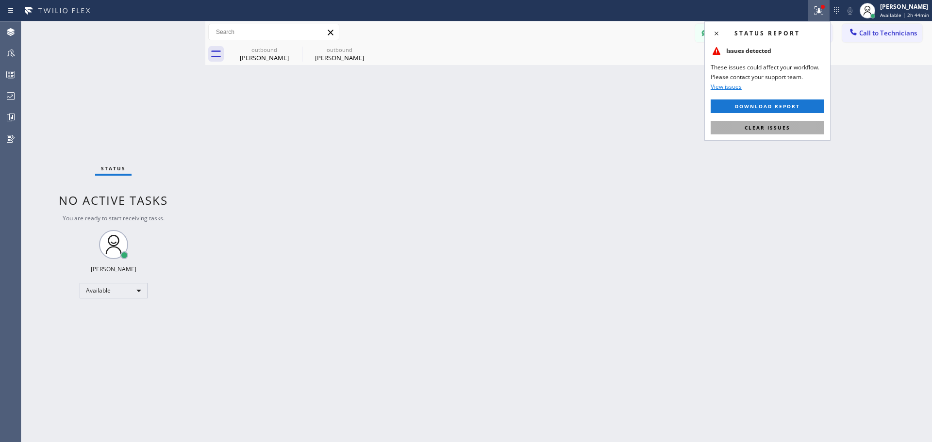
click at [760, 123] on button "Clear issues" at bounding box center [768, 128] width 114 height 14
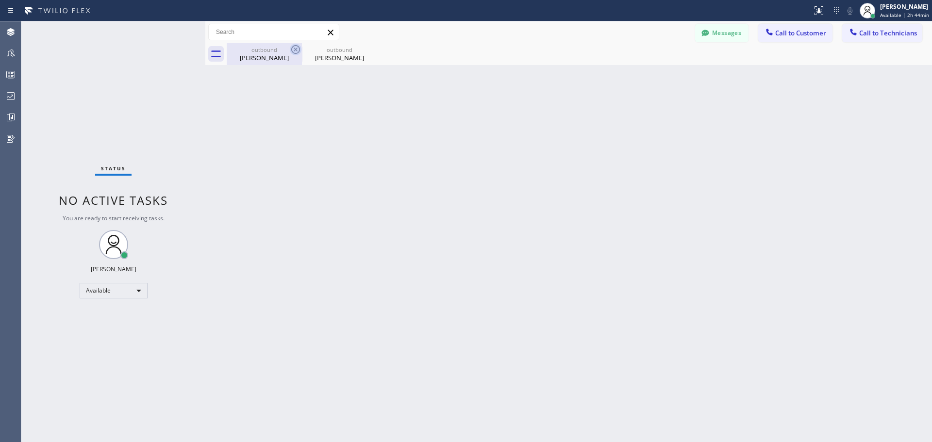
click at [301, 47] on icon at bounding box center [296, 50] width 12 height 12
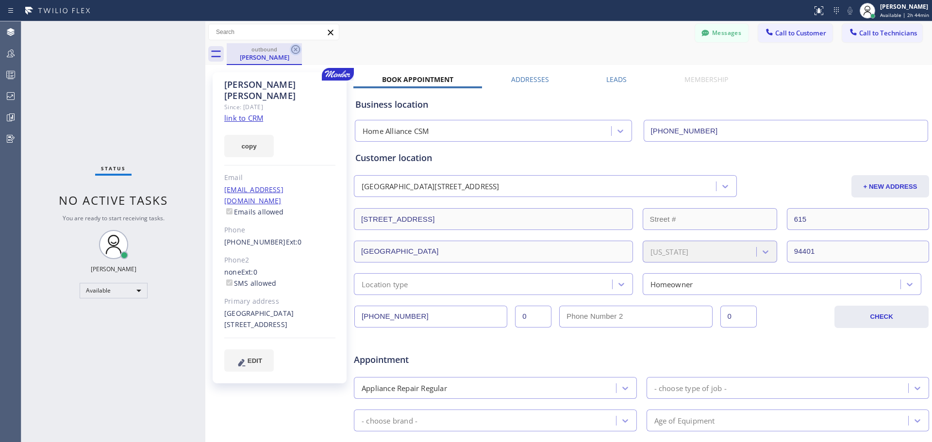
click at [295, 46] on icon at bounding box center [295, 49] width 9 height 9
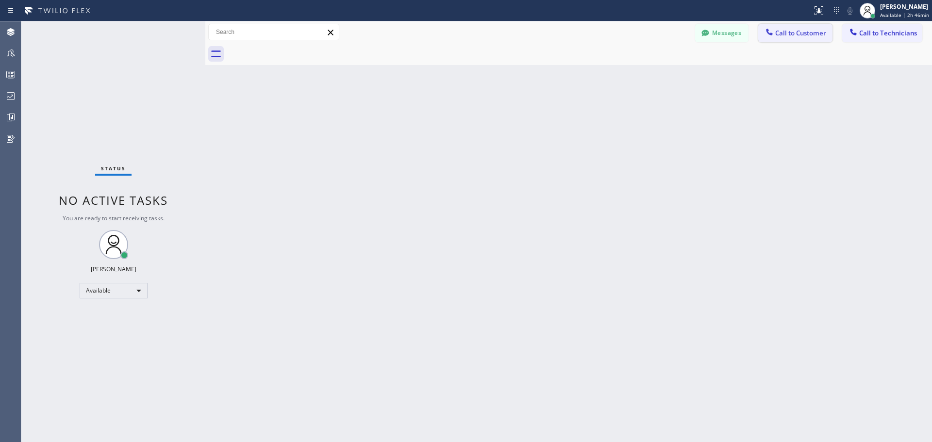
click at [798, 31] on span "Call to Customer" at bounding box center [801, 33] width 51 height 9
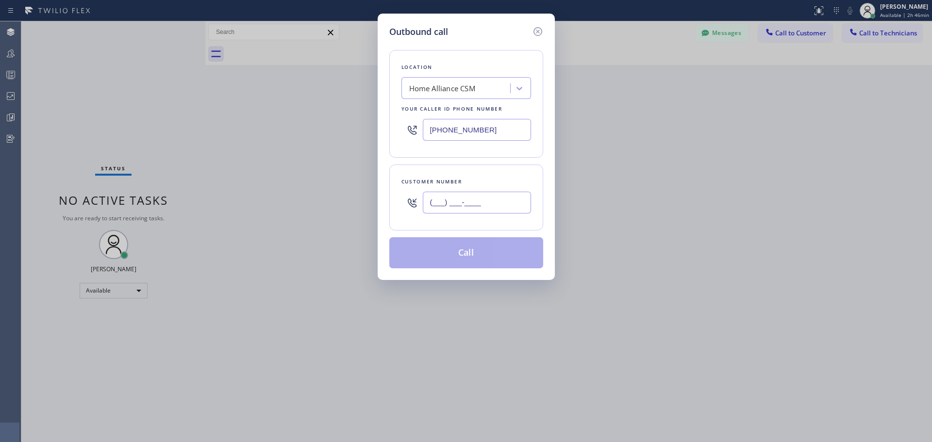
click at [491, 203] on input "(___) ___-____" at bounding box center [477, 203] width 108 height 22
paste input "206) 673-3007"
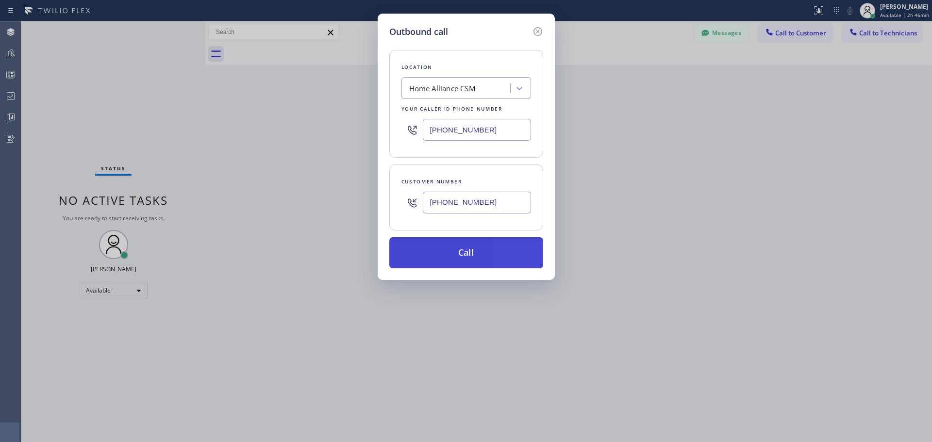
type input "[PHONE_NUMBER]"
click at [476, 261] on button "Call" at bounding box center [467, 252] width 154 height 31
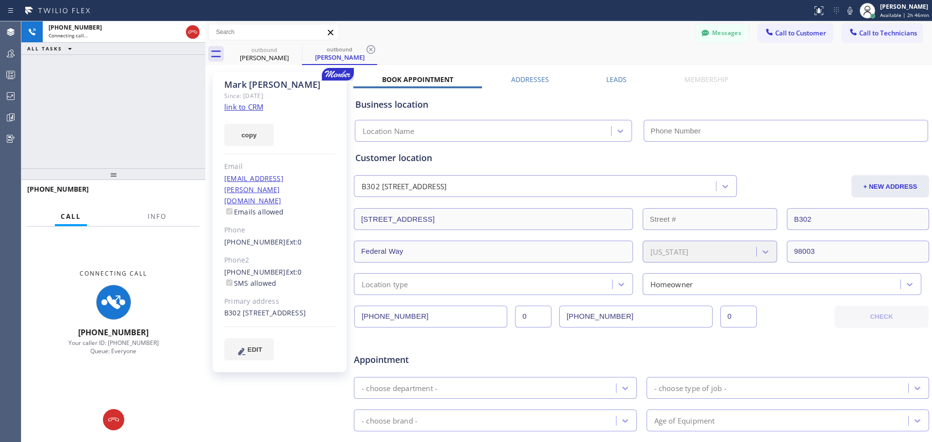
type input "[PHONE_NUMBER]"
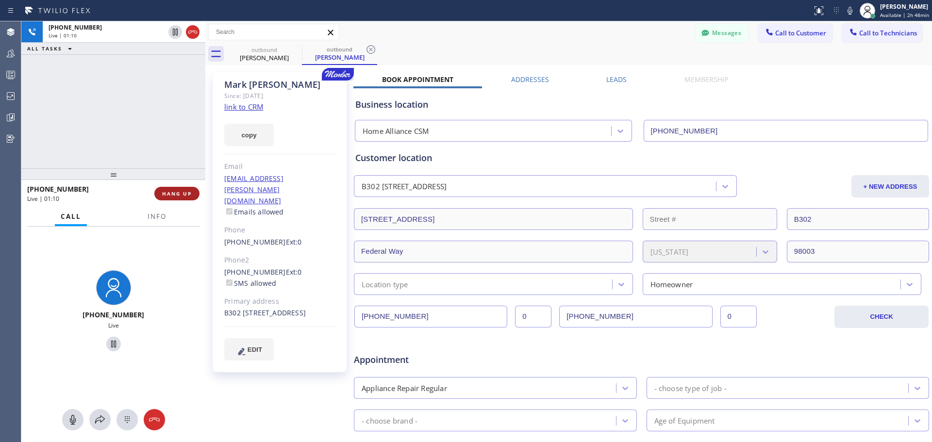
click at [170, 198] on button "HANG UP" at bounding box center [176, 194] width 45 height 14
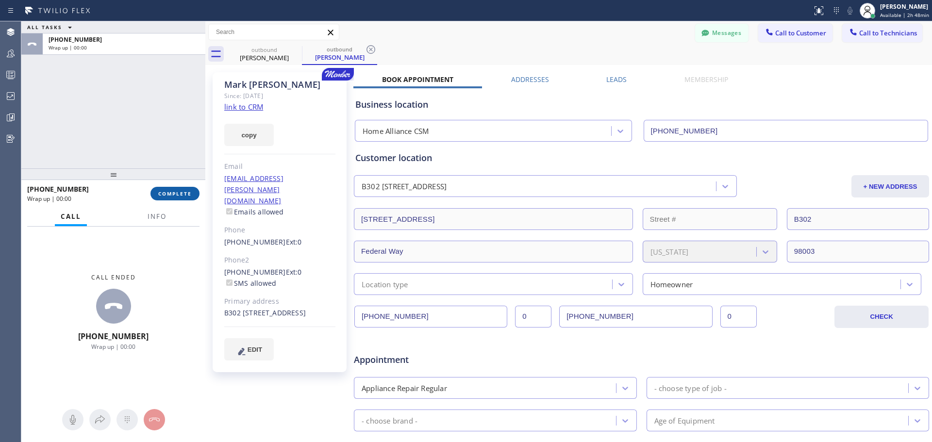
click at [179, 197] on span "COMPLETE" at bounding box center [175, 193] width 34 height 7
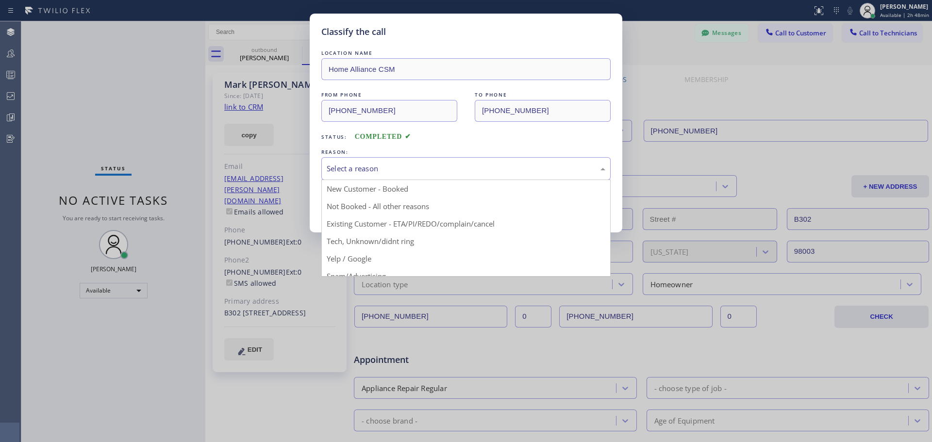
click at [412, 167] on div "Select a reason" at bounding box center [466, 168] width 279 height 11
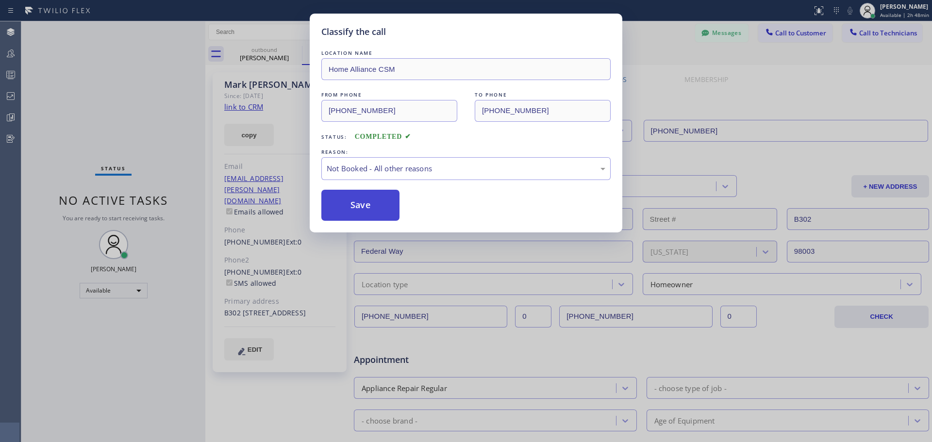
click at [365, 213] on button "Save" at bounding box center [361, 205] width 78 height 31
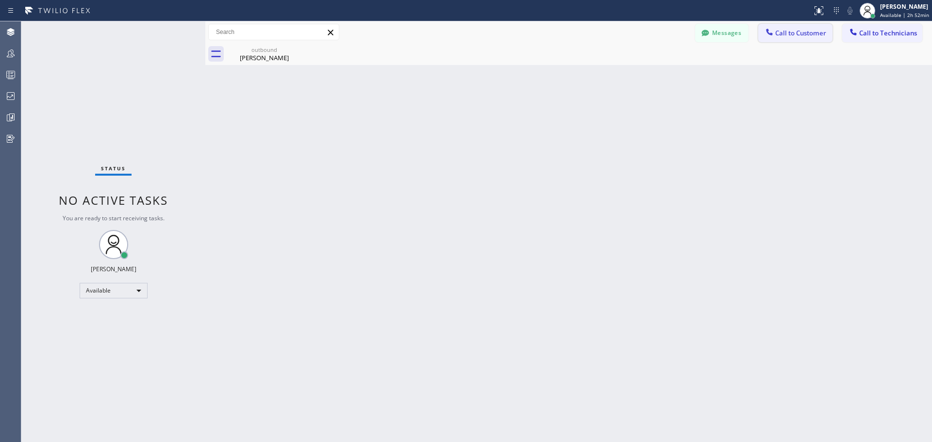
click at [801, 37] on span "Call to Customer" at bounding box center [801, 33] width 51 height 9
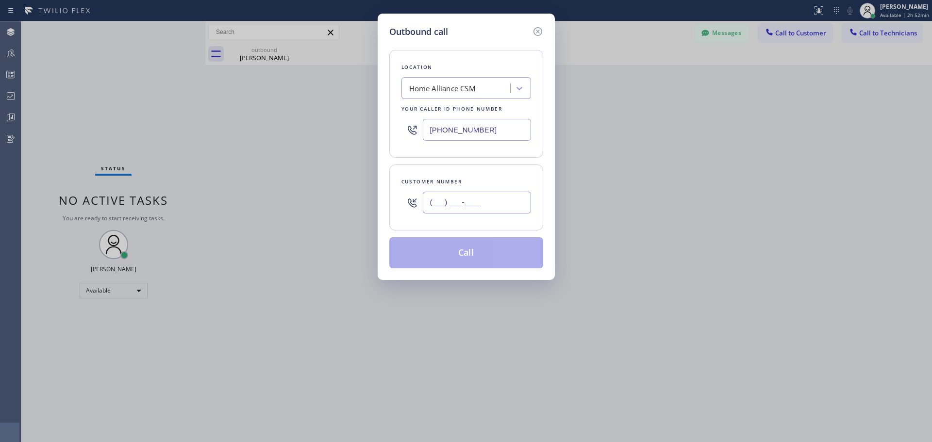
click at [463, 207] on input "(___) ___-____" at bounding box center [477, 203] width 108 height 22
paste input "510) 406-5701"
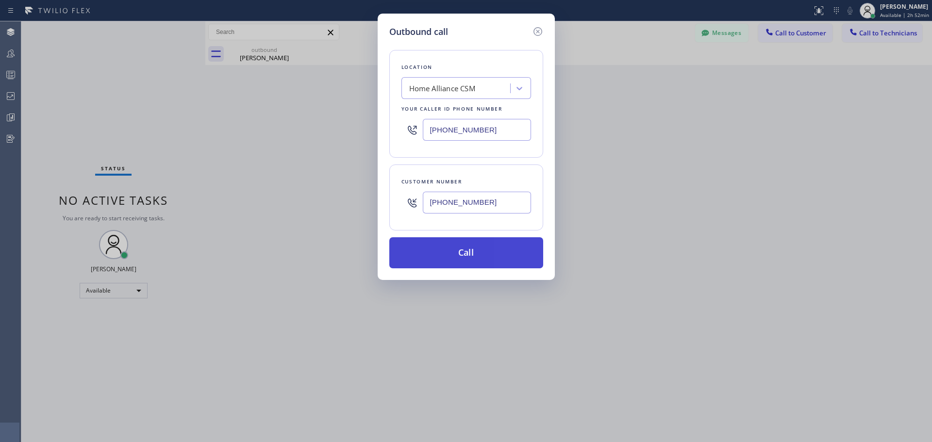
type input "[PHONE_NUMBER]"
click at [469, 247] on button "Call" at bounding box center [467, 252] width 154 height 31
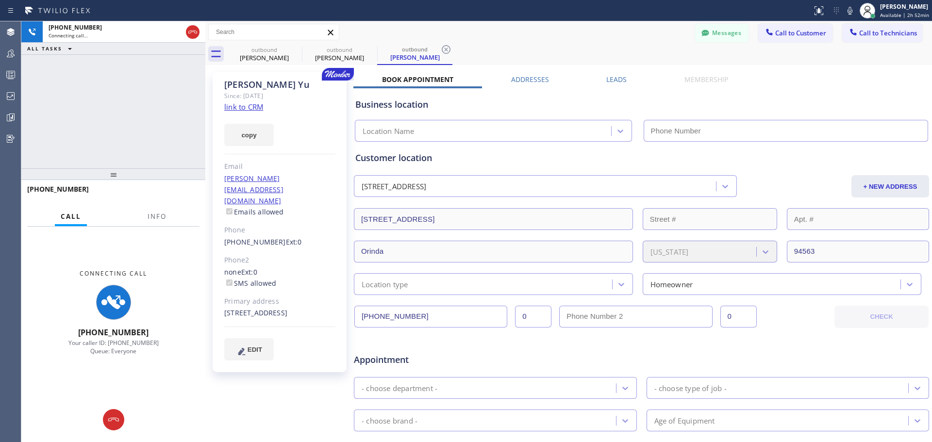
type input "[PHONE_NUMBER]"
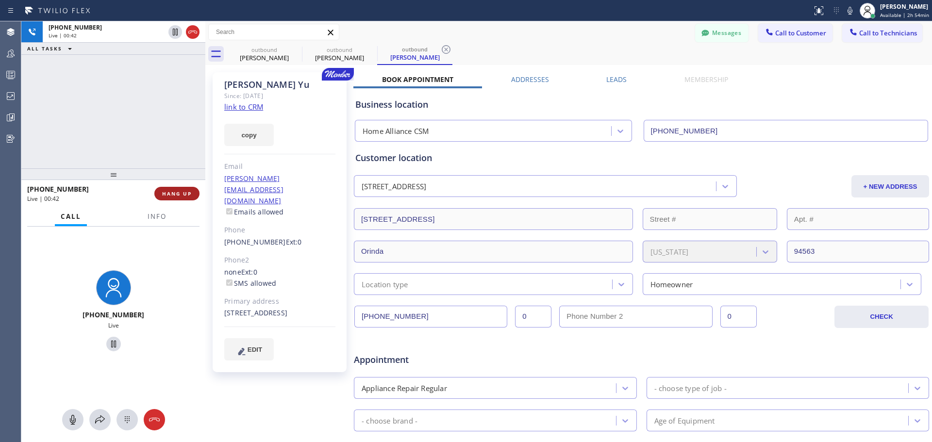
click at [177, 195] on span "HANG UP" at bounding box center [177, 193] width 30 height 7
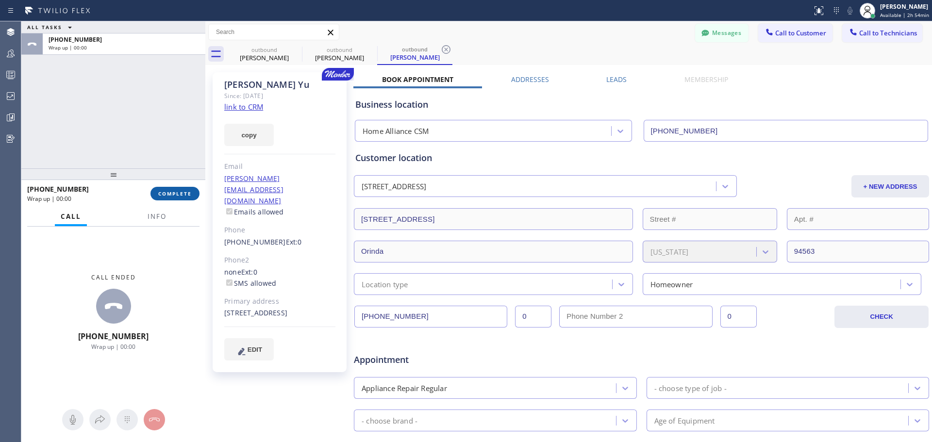
click at [156, 194] on button "COMPLETE" at bounding box center [175, 194] width 49 height 14
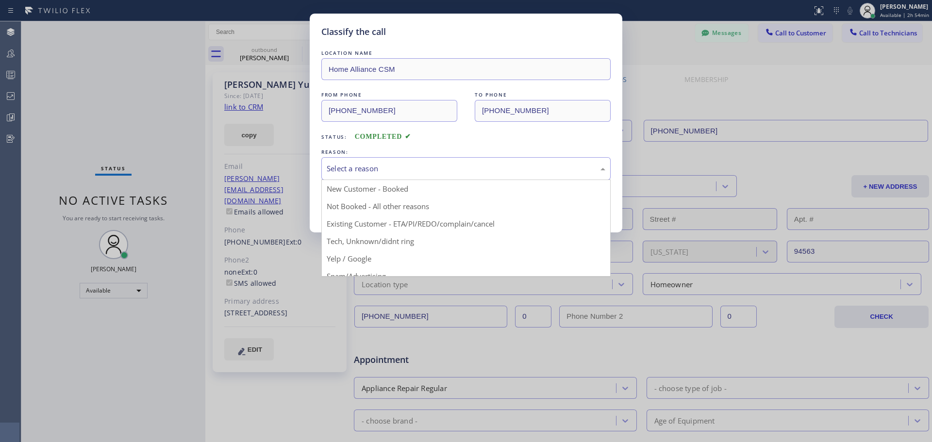
click at [400, 176] on div "Select a reason" at bounding box center [466, 168] width 289 height 23
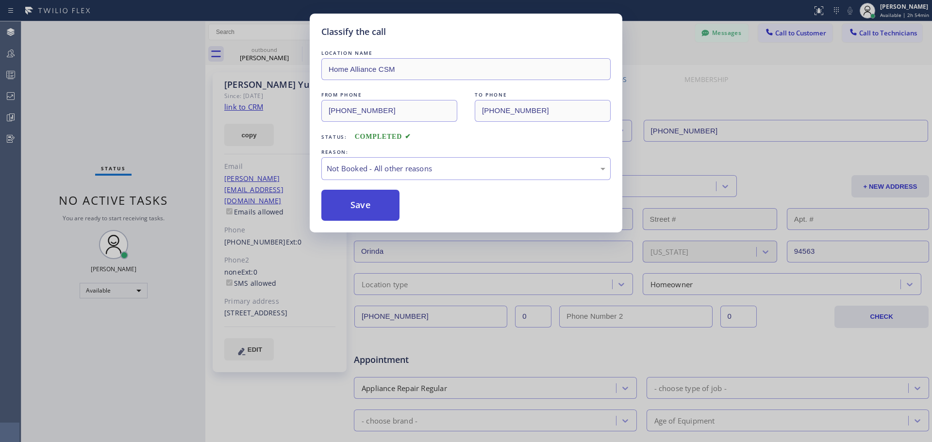
click at [358, 212] on button "Save" at bounding box center [361, 205] width 78 height 31
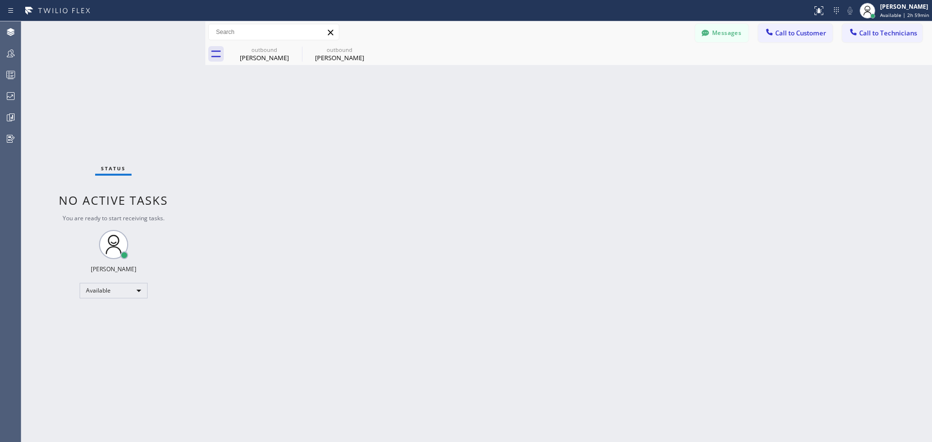
click at [0, 0] on icon at bounding box center [0, 0] width 0 height 0
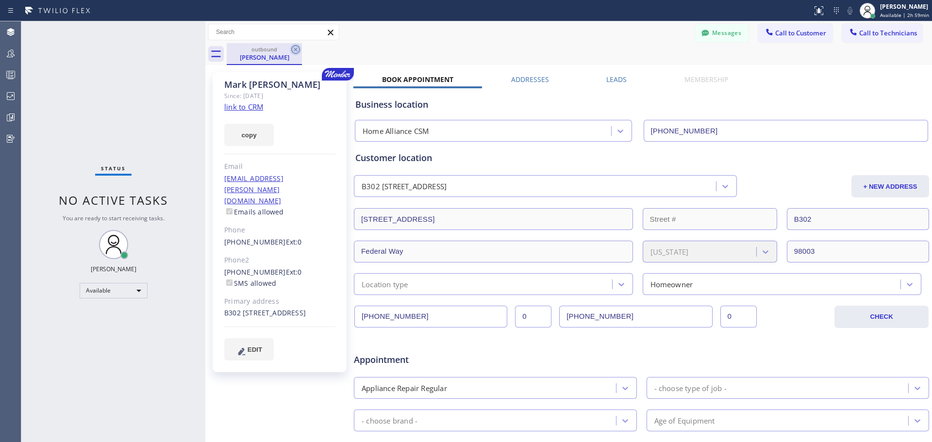
click at [297, 50] on icon at bounding box center [296, 50] width 12 height 12
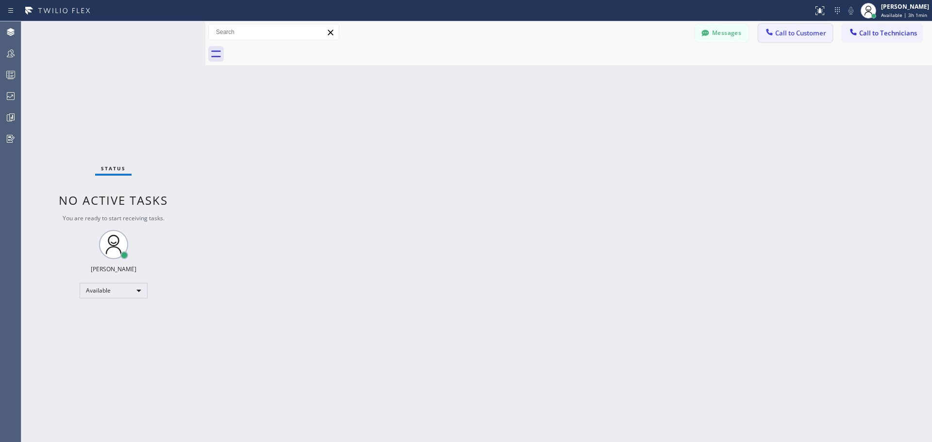
click at [779, 30] on span "Call to Customer" at bounding box center [801, 33] width 51 height 9
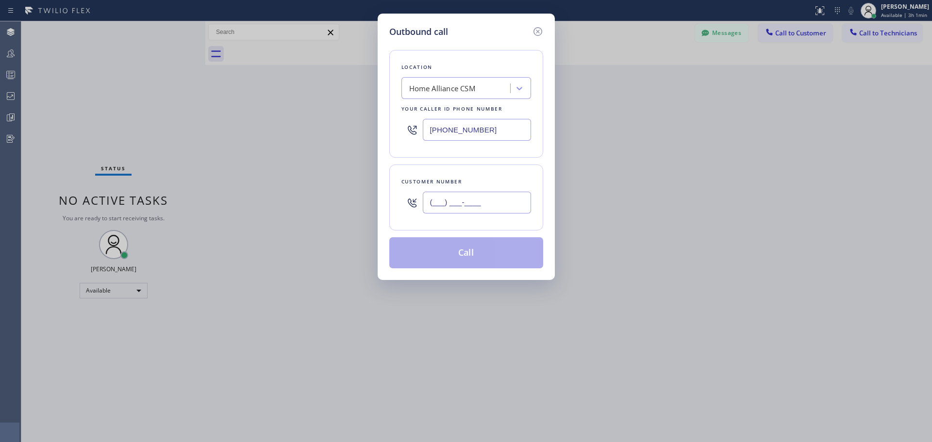
click at [461, 209] on input "(___) ___-____" at bounding box center [477, 203] width 108 height 22
paste input "510) 459-3538"
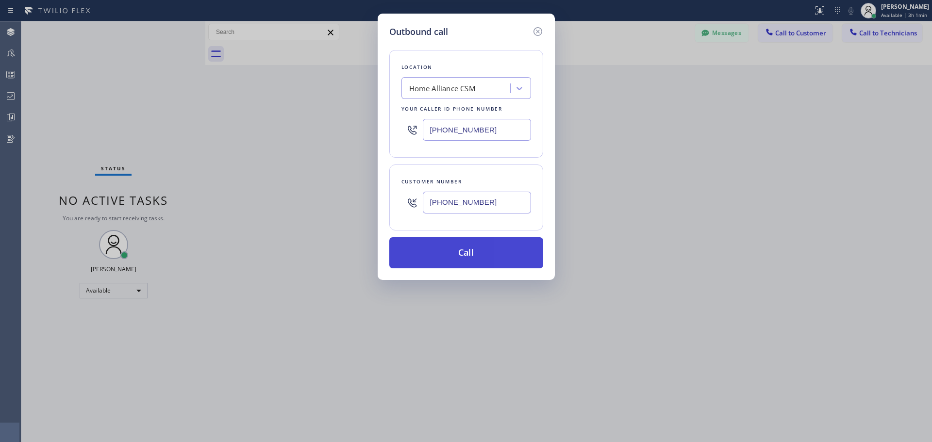
type input "[PHONE_NUMBER]"
click at [474, 248] on button "Call" at bounding box center [467, 252] width 154 height 31
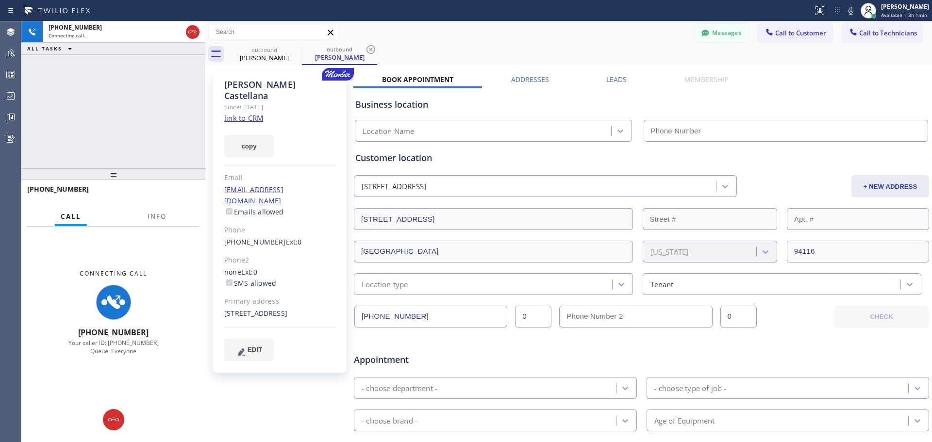
type input "[PHONE_NUMBER]"
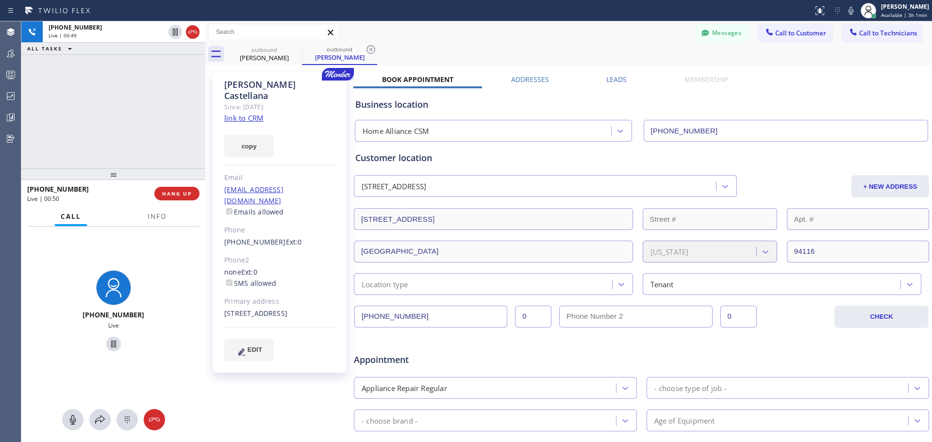
drag, startPoint x: 176, startPoint y: 200, endPoint x: 288, endPoint y: 347, distance: 184.5
click at [176, 197] on button "HANG UP" at bounding box center [176, 194] width 45 height 14
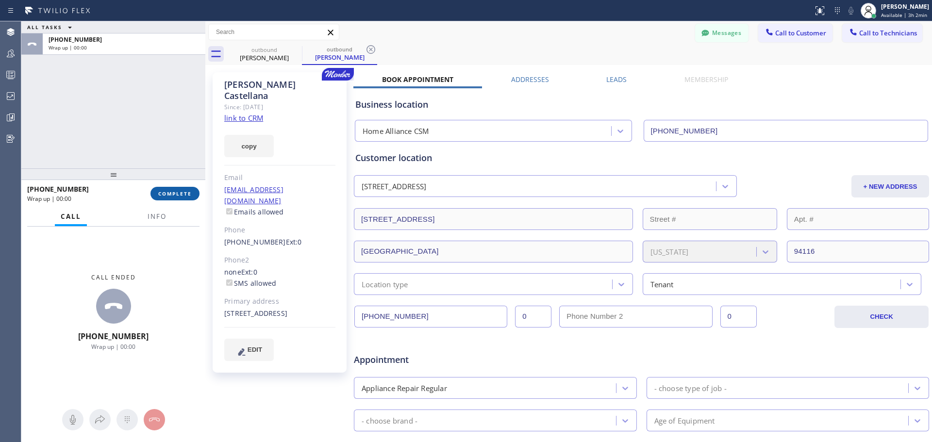
click at [185, 194] on span "COMPLETE" at bounding box center [175, 193] width 34 height 7
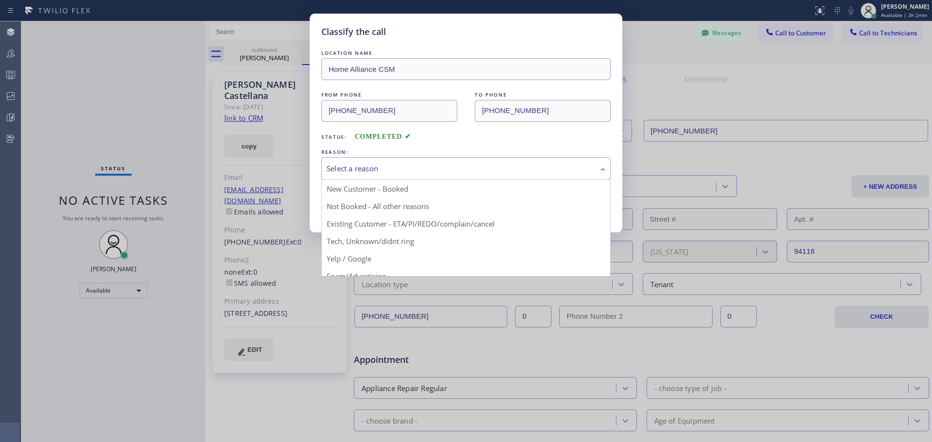
click at [379, 166] on div "Select a reason" at bounding box center [466, 168] width 279 height 11
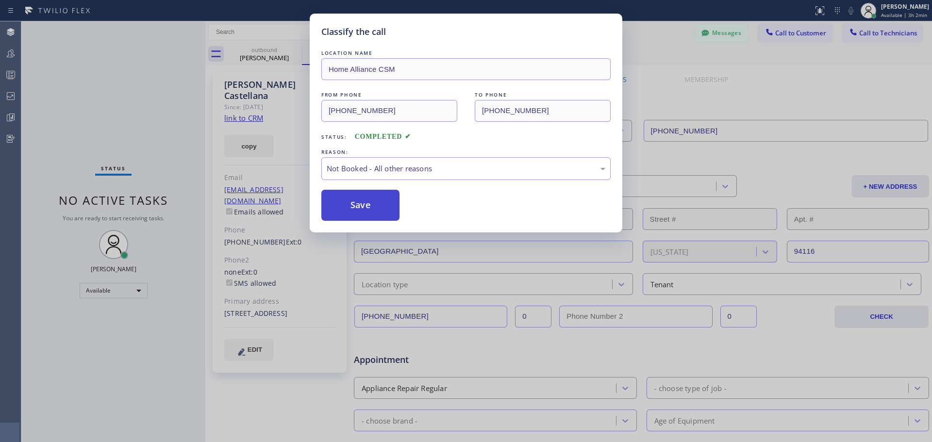
click at [370, 208] on button "Save" at bounding box center [361, 205] width 78 height 31
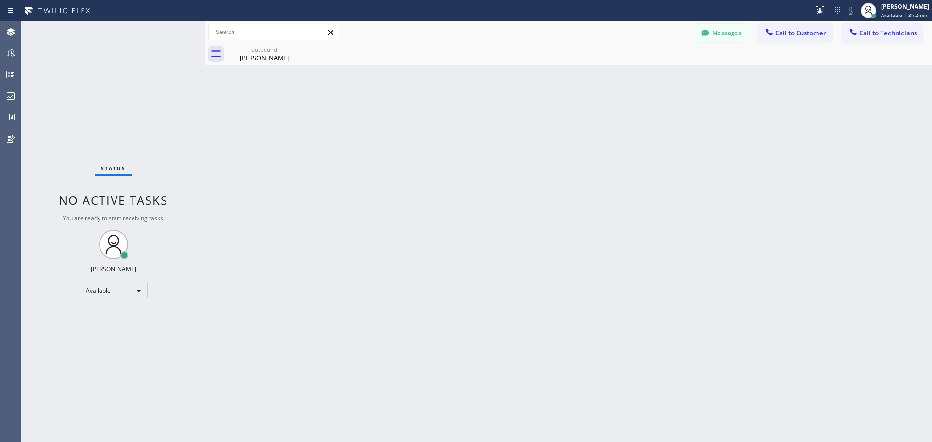
click at [373, 209] on div "Back to Dashboard Change Sender ID Customers Technicians FB [PERSON_NAME] [DATE…" at bounding box center [568, 231] width 727 height 421
click at [294, 45] on icon at bounding box center [296, 50] width 12 height 12
click at [792, 39] on button "Call to Customer" at bounding box center [796, 33] width 74 height 18
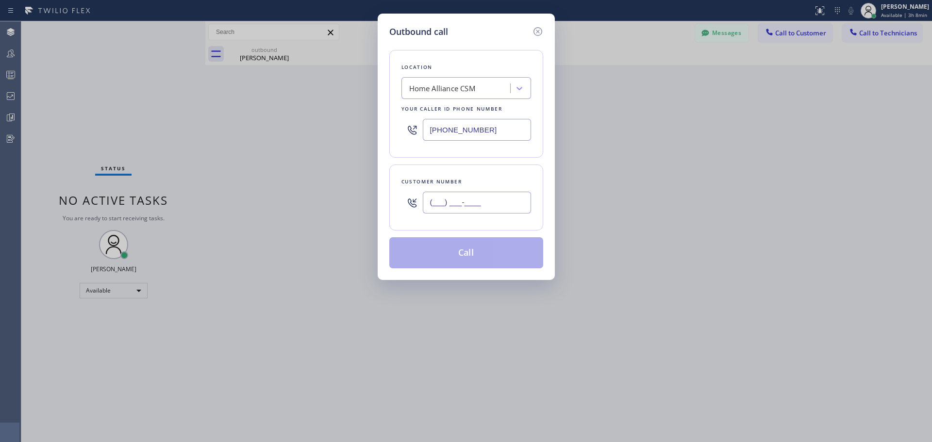
click at [468, 204] on input "(___) ___-____" at bounding box center [477, 203] width 108 height 22
paste input "312) 371-1612"
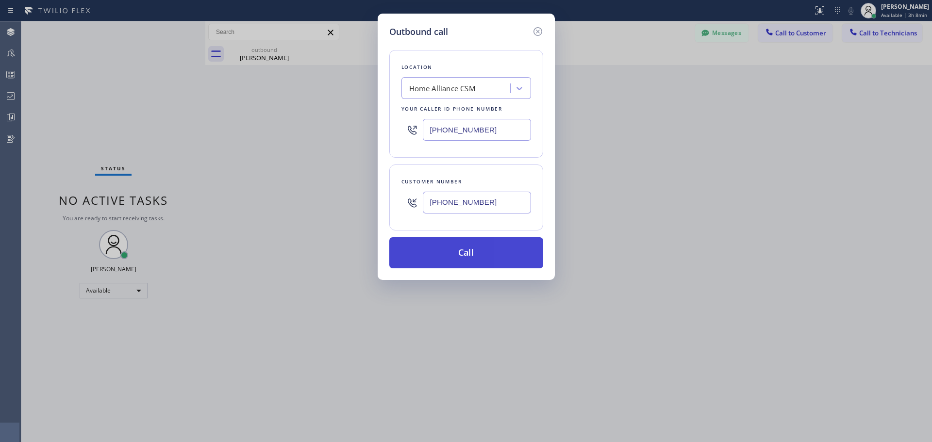
type input "[PHONE_NUMBER]"
click at [490, 260] on button "Call" at bounding box center [467, 252] width 154 height 31
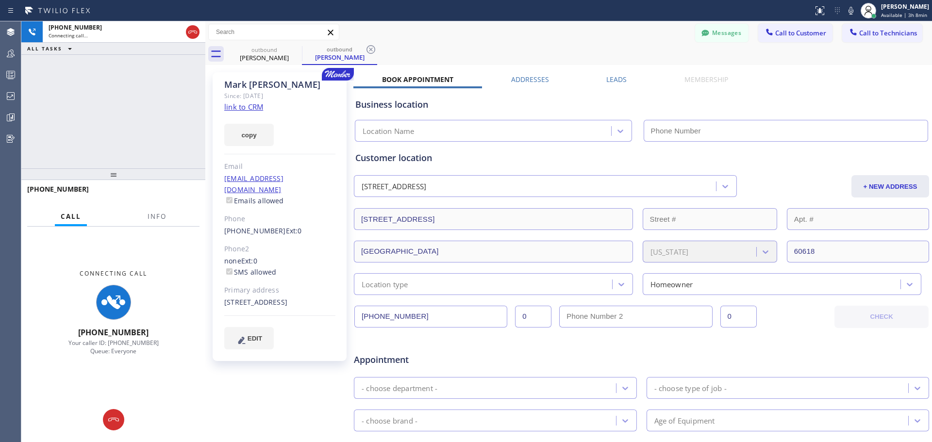
type input "[PHONE_NUMBER]"
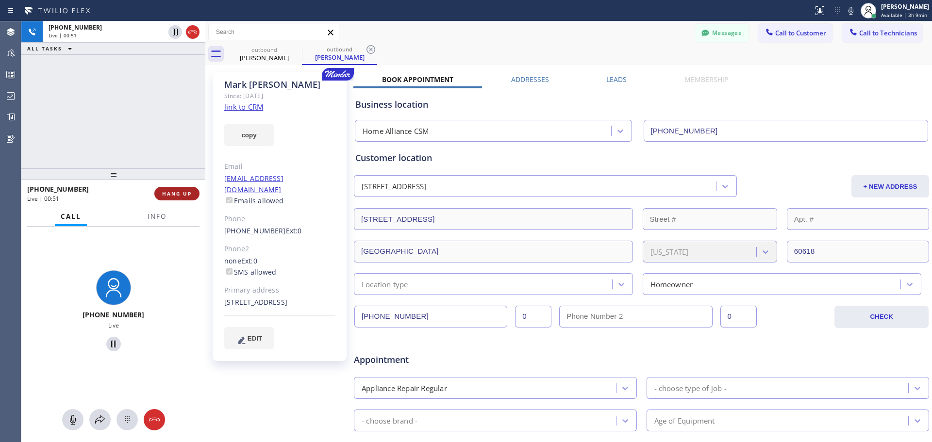
click at [179, 191] on span "HANG UP" at bounding box center [177, 193] width 30 height 7
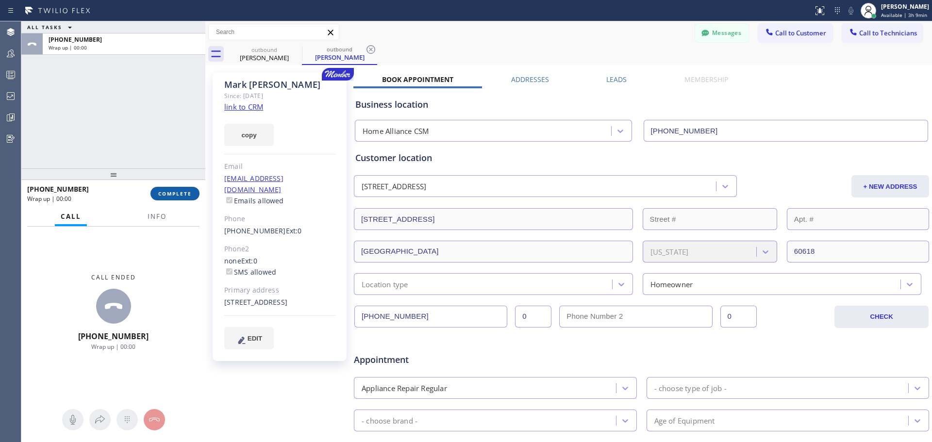
click at [179, 191] on span "COMPLETE" at bounding box center [175, 193] width 34 height 7
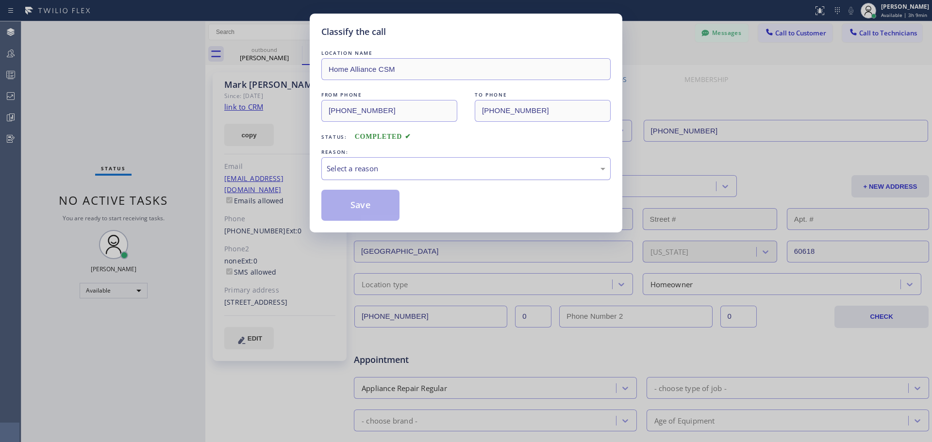
click at [481, 162] on div "Select a reason" at bounding box center [466, 168] width 289 height 23
click at [365, 207] on button "Save" at bounding box center [361, 205] width 78 height 31
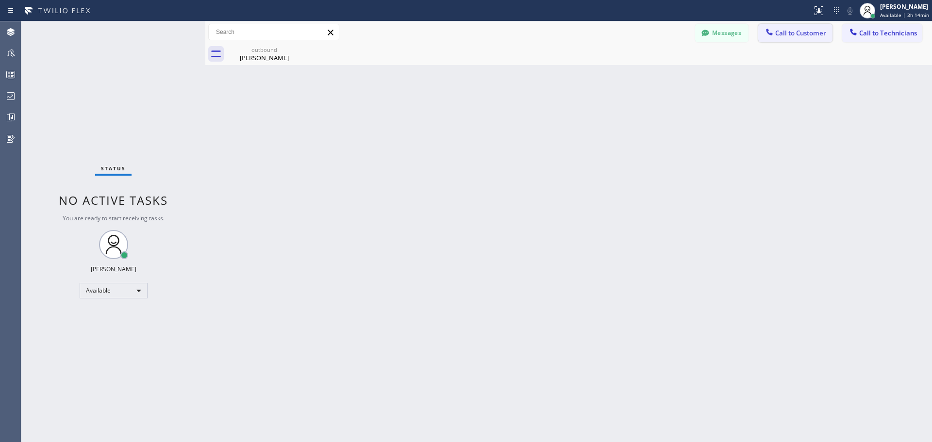
click at [802, 40] on button "Call to Customer" at bounding box center [796, 33] width 74 height 18
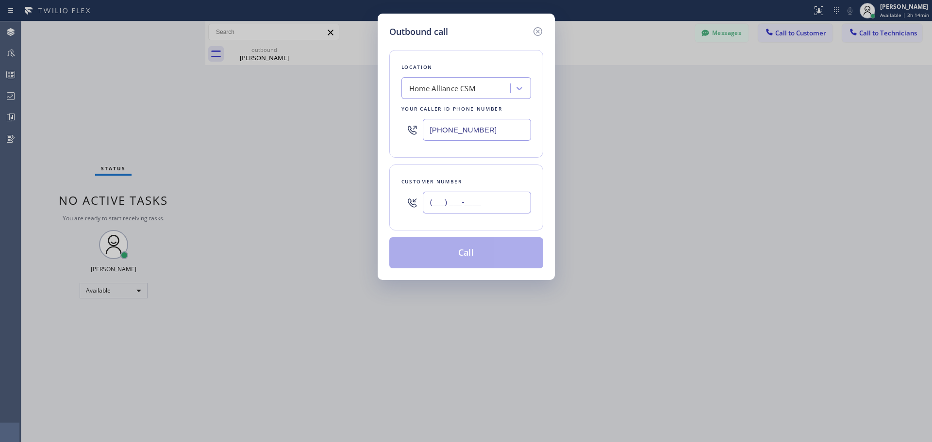
click at [483, 202] on input "(___) ___-____" at bounding box center [477, 203] width 108 height 22
paste input "480) 206-5081"
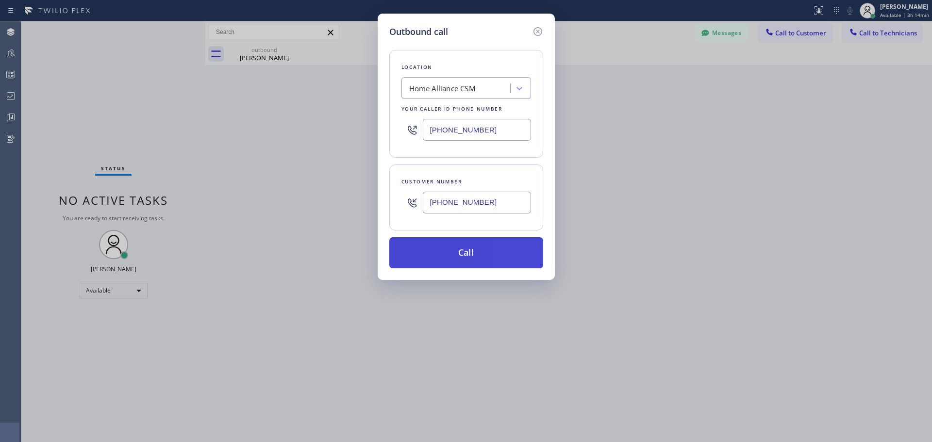
type input "[PHONE_NUMBER]"
click at [465, 259] on button "Call" at bounding box center [467, 252] width 154 height 31
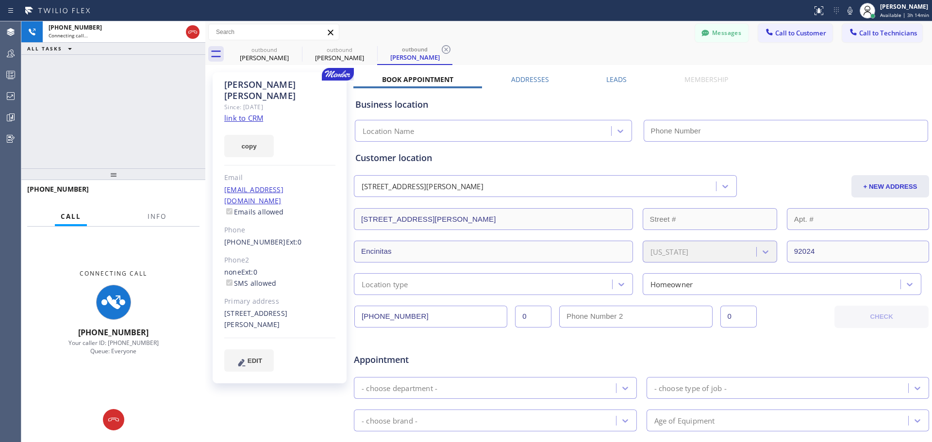
type input "[PHONE_NUMBER]"
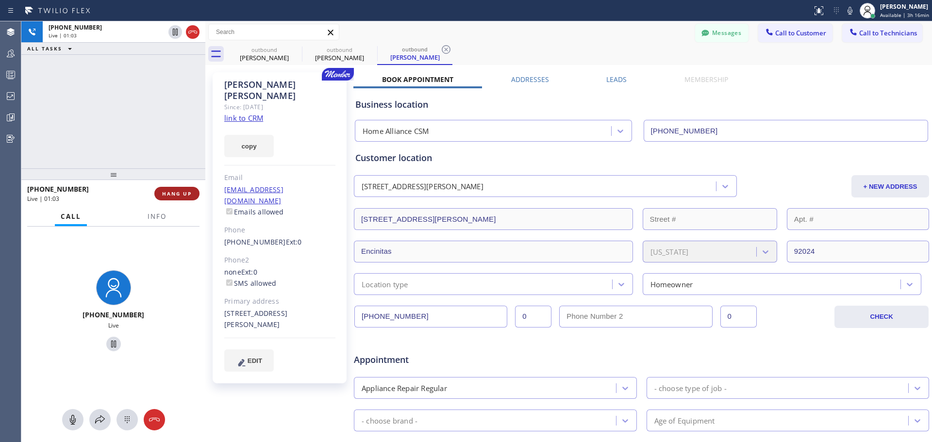
click at [162, 192] on button "HANG UP" at bounding box center [176, 194] width 45 height 14
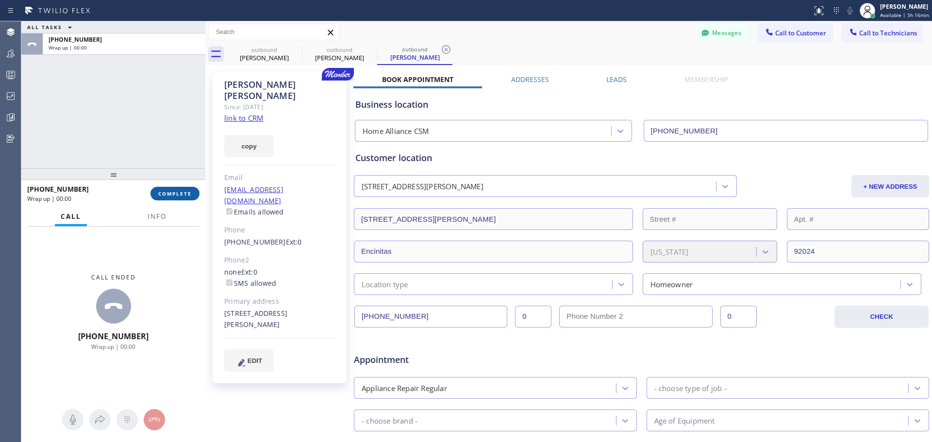
click at [170, 198] on button "COMPLETE" at bounding box center [175, 194] width 49 height 14
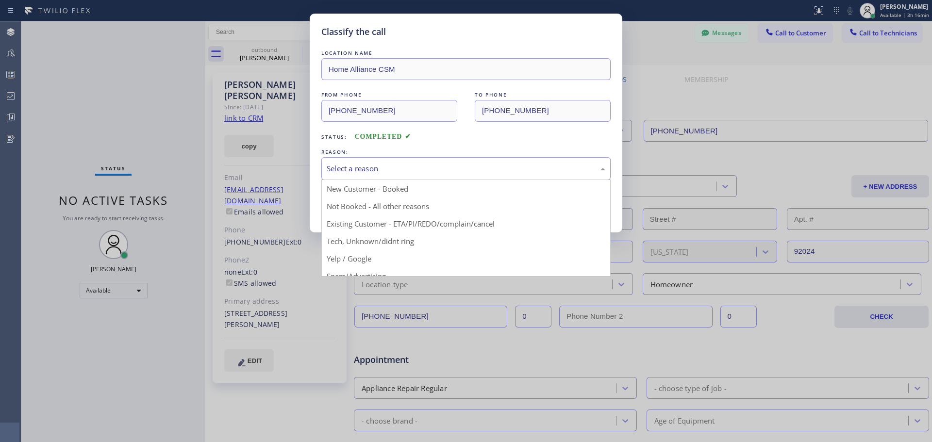
click at [468, 166] on div "Select a reason" at bounding box center [466, 168] width 279 height 11
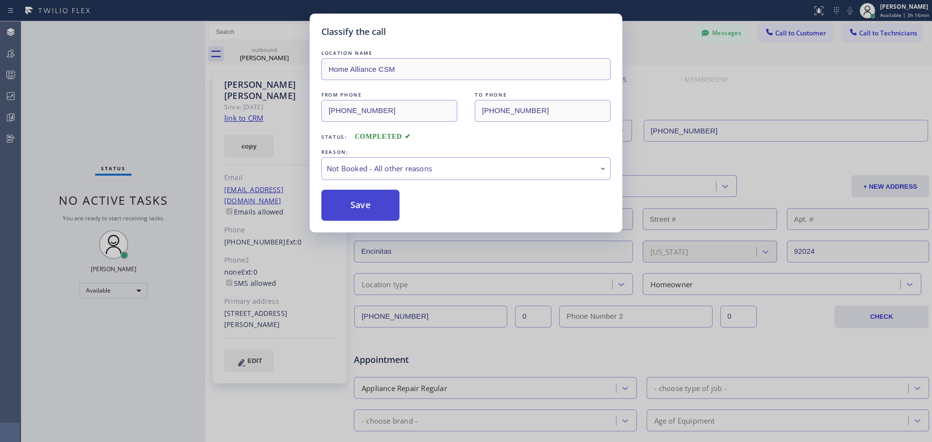
click at [396, 216] on button "Save" at bounding box center [361, 205] width 78 height 31
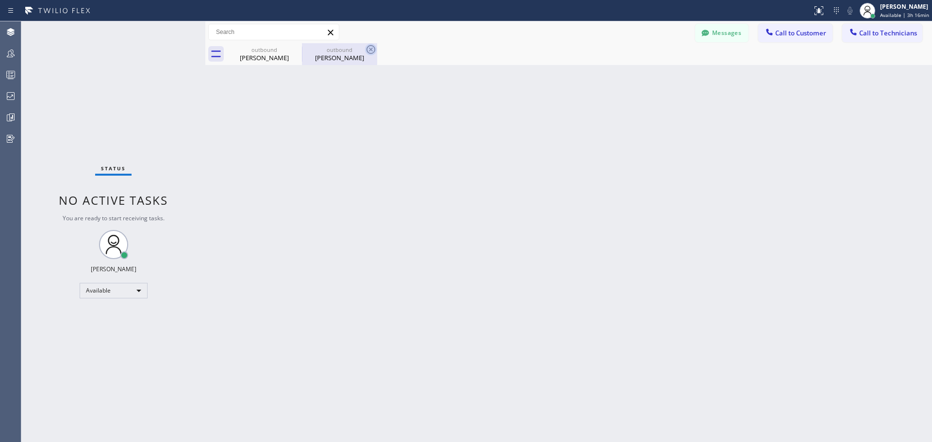
click at [371, 50] on icon at bounding box center [371, 49] width 9 height 9
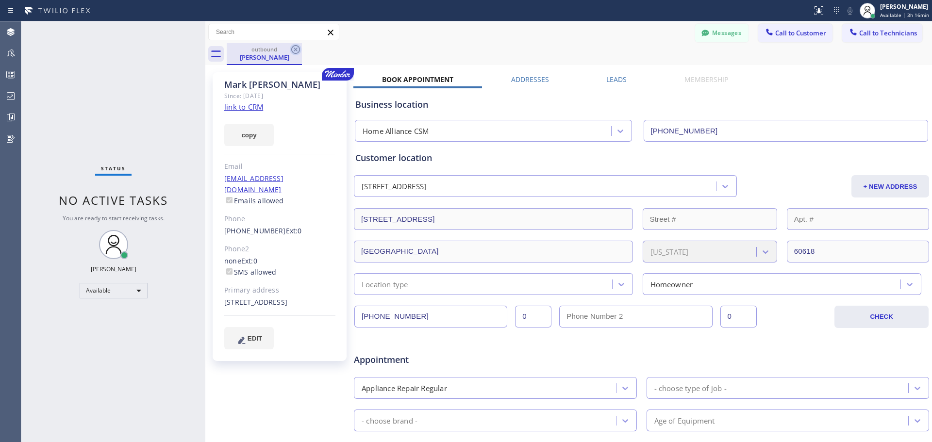
click at [295, 53] on icon at bounding box center [296, 50] width 12 height 12
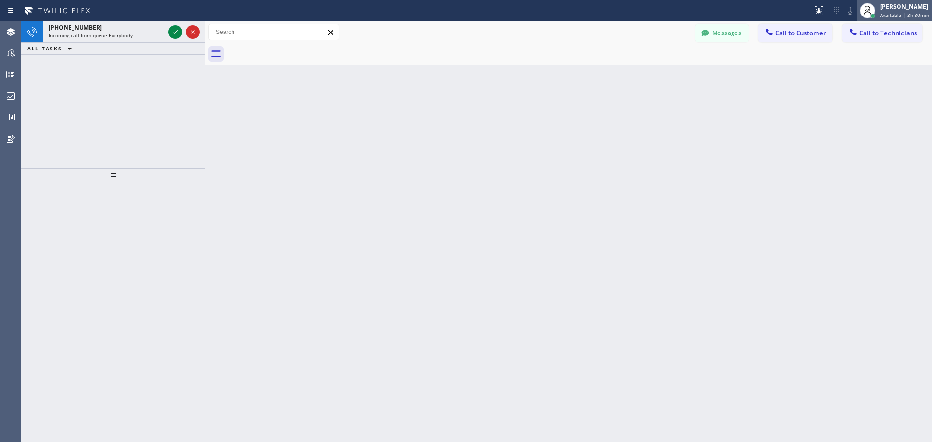
click at [897, 10] on div "[PERSON_NAME]" at bounding box center [905, 6] width 49 height 8
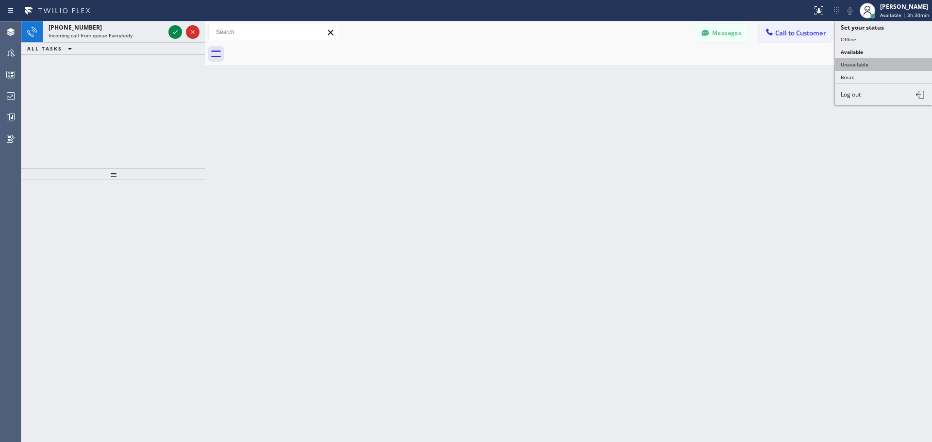
click at [889, 60] on button "Unavailable" at bounding box center [883, 64] width 97 height 13
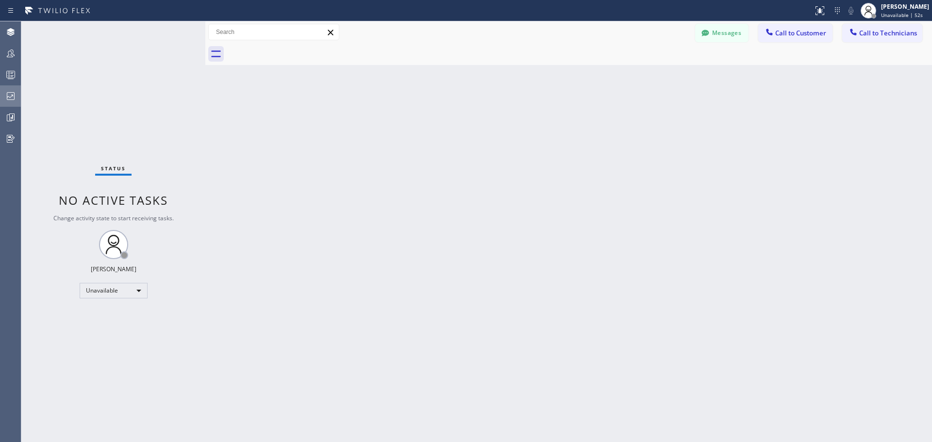
click at [18, 96] on div at bounding box center [10, 96] width 21 height 12
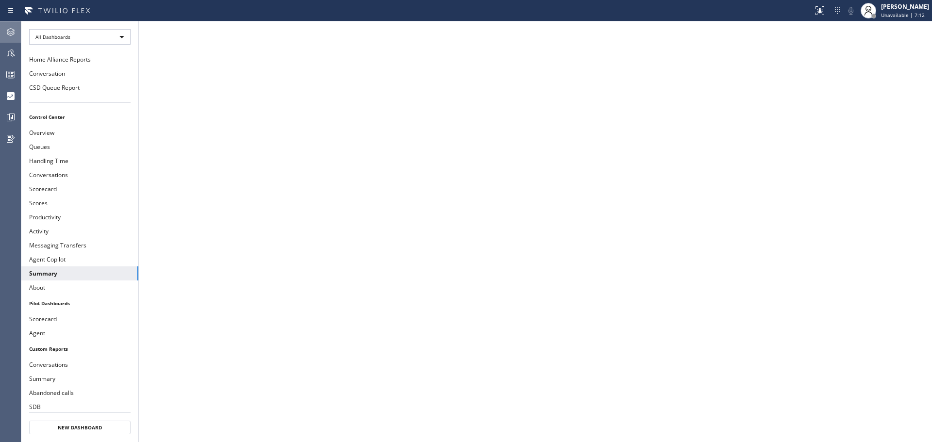
drag, startPoint x: 2, startPoint y: 30, endPoint x: 9, endPoint y: 33, distance: 7.0
click at [2, 30] on div at bounding box center [10, 32] width 21 height 12
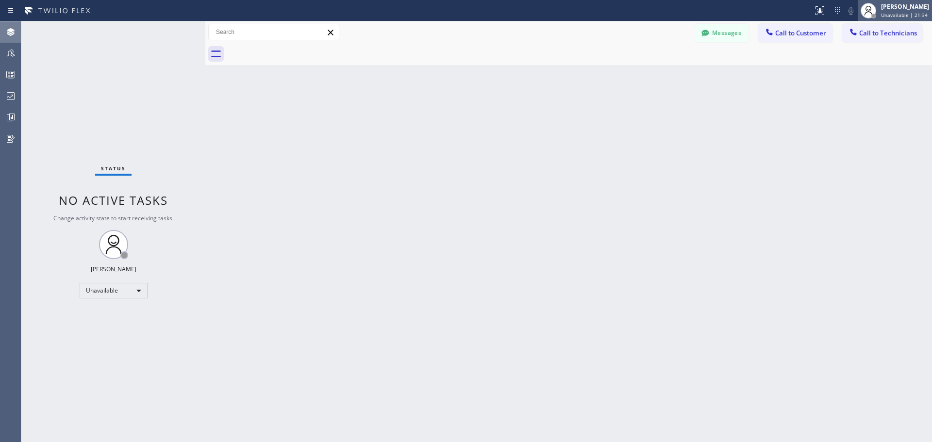
click at [882, 12] on span "Unavailable | 21:34" at bounding box center [905, 15] width 47 height 7
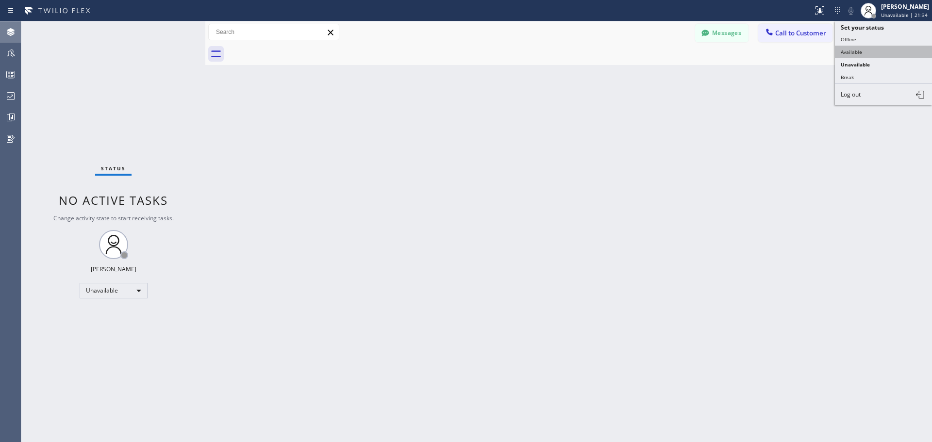
click at [871, 51] on button "Available" at bounding box center [883, 52] width 97 height 13
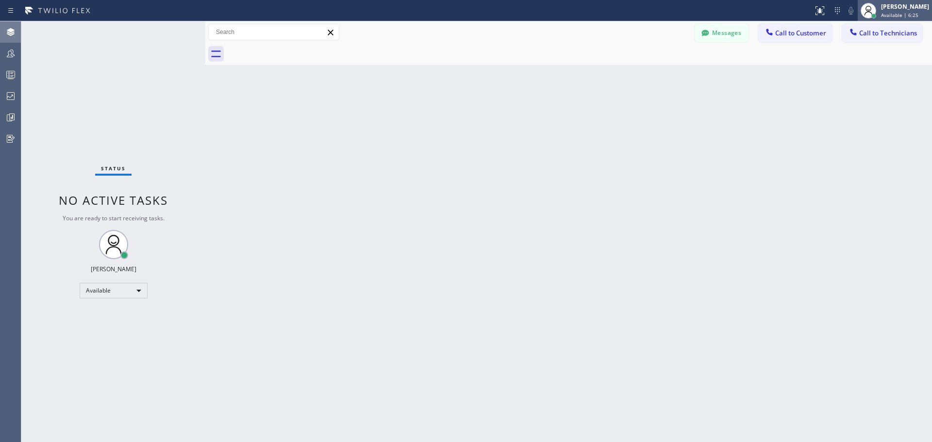
click at [913, 10] on div "[PERSON_NAME]" at bounding box center [906, 6] width 48 height 8
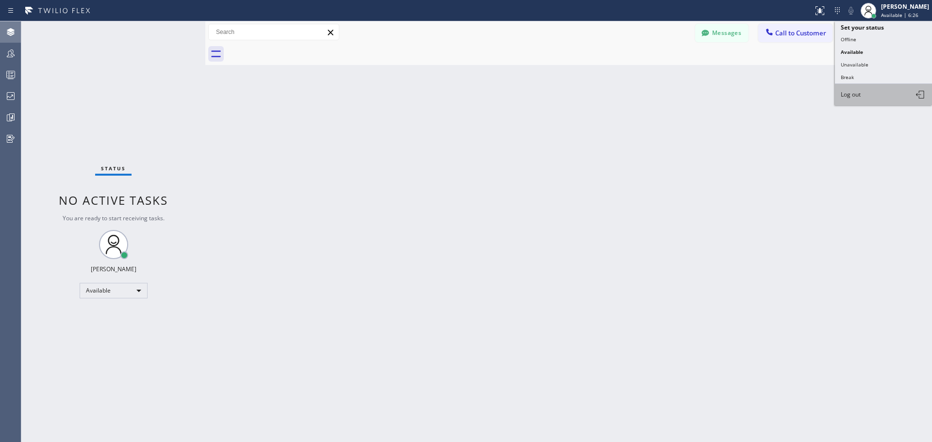
click at [879, 95] on button "Log out" at bounding box center [883, 94] width 97 height 21
